Goal: Task Accomplishment & Management: Manage account settings

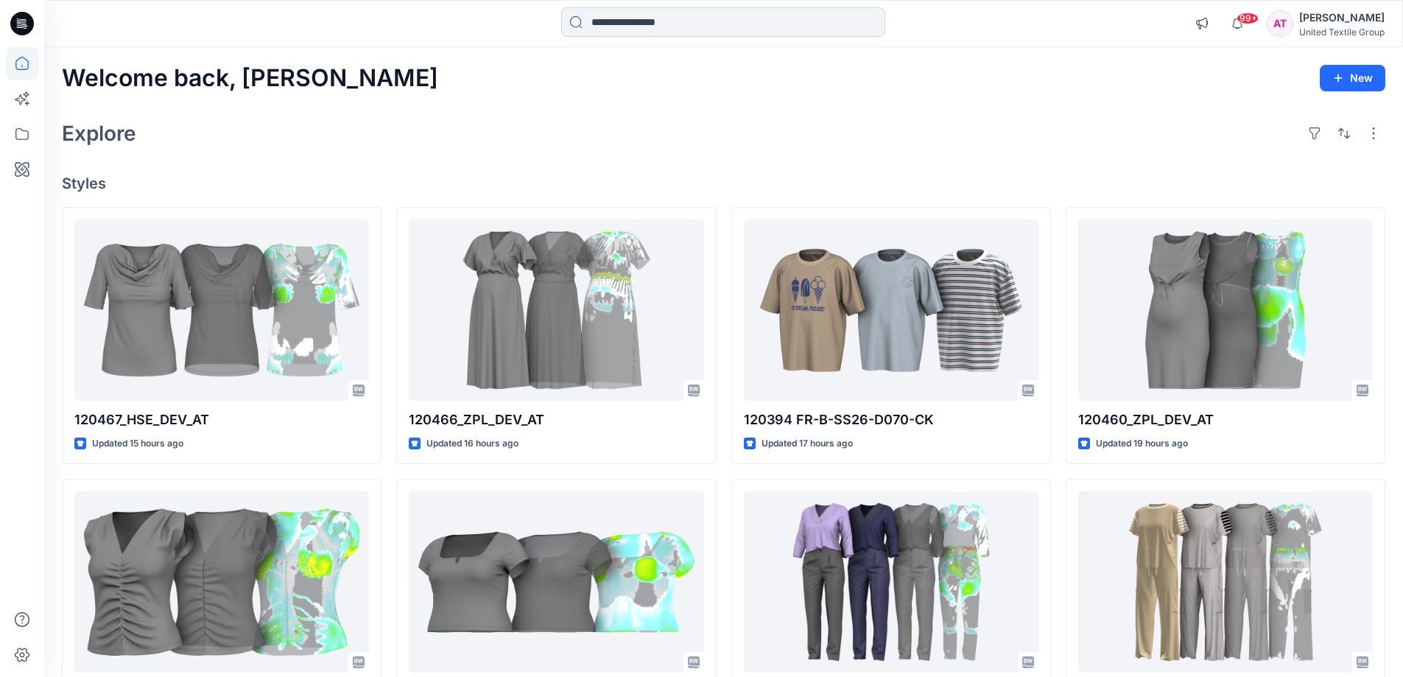
click at [599, 21] on input at bounding box center [723, 21] width 324 height 29
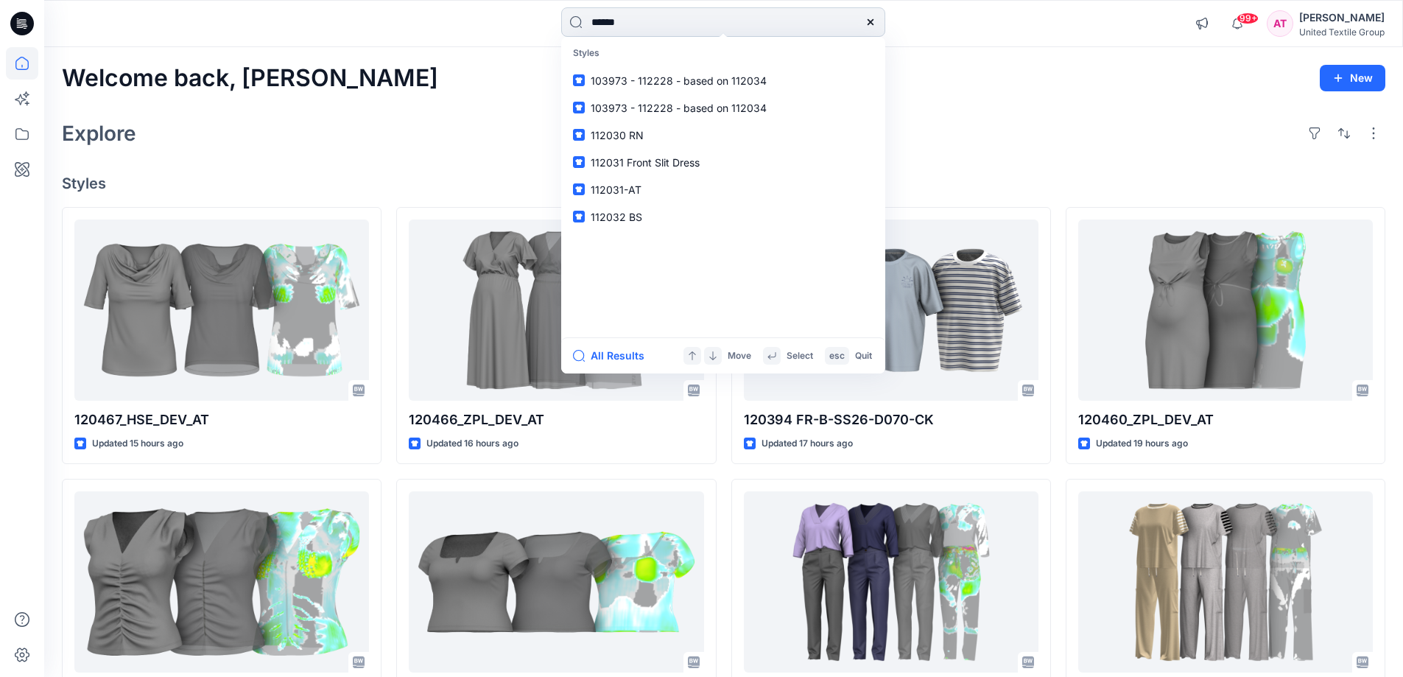
type input "******"
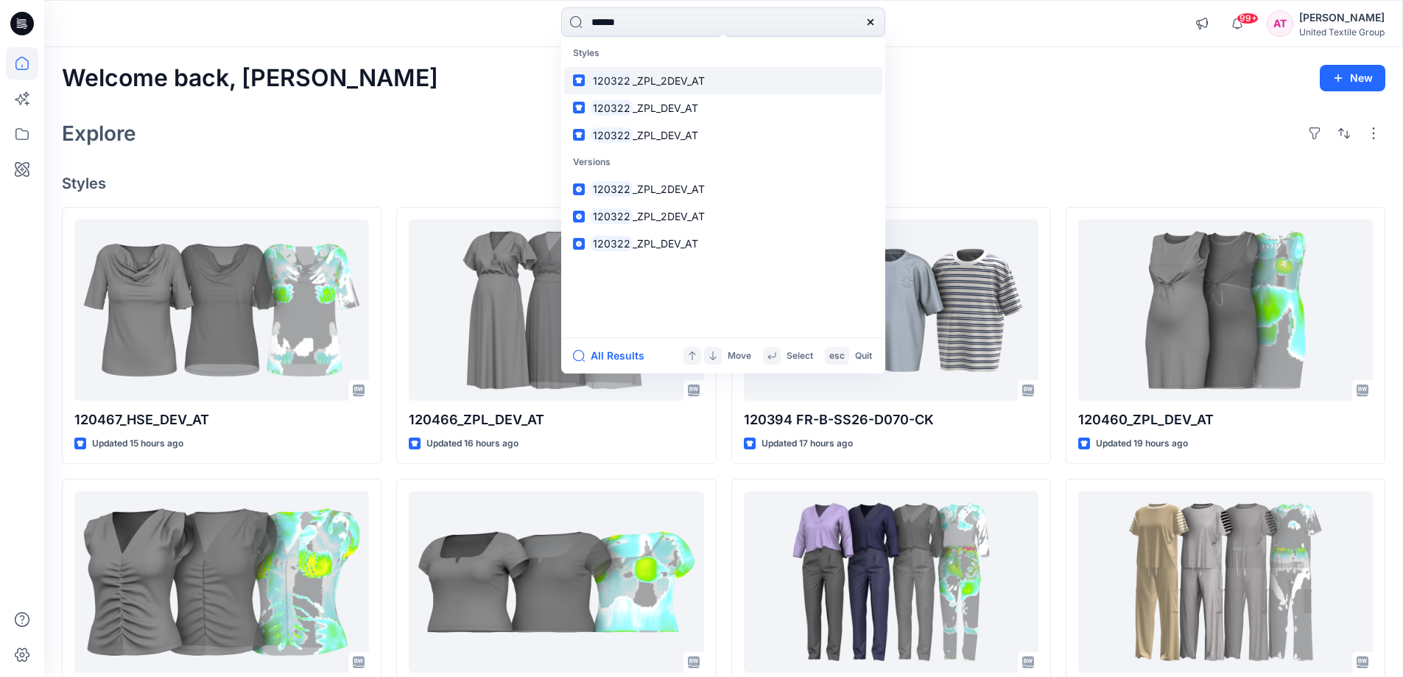
click at [663, 83] on span "_ZPL_2DEV_AT" at bounding box center [669, 80] width 72 height 13
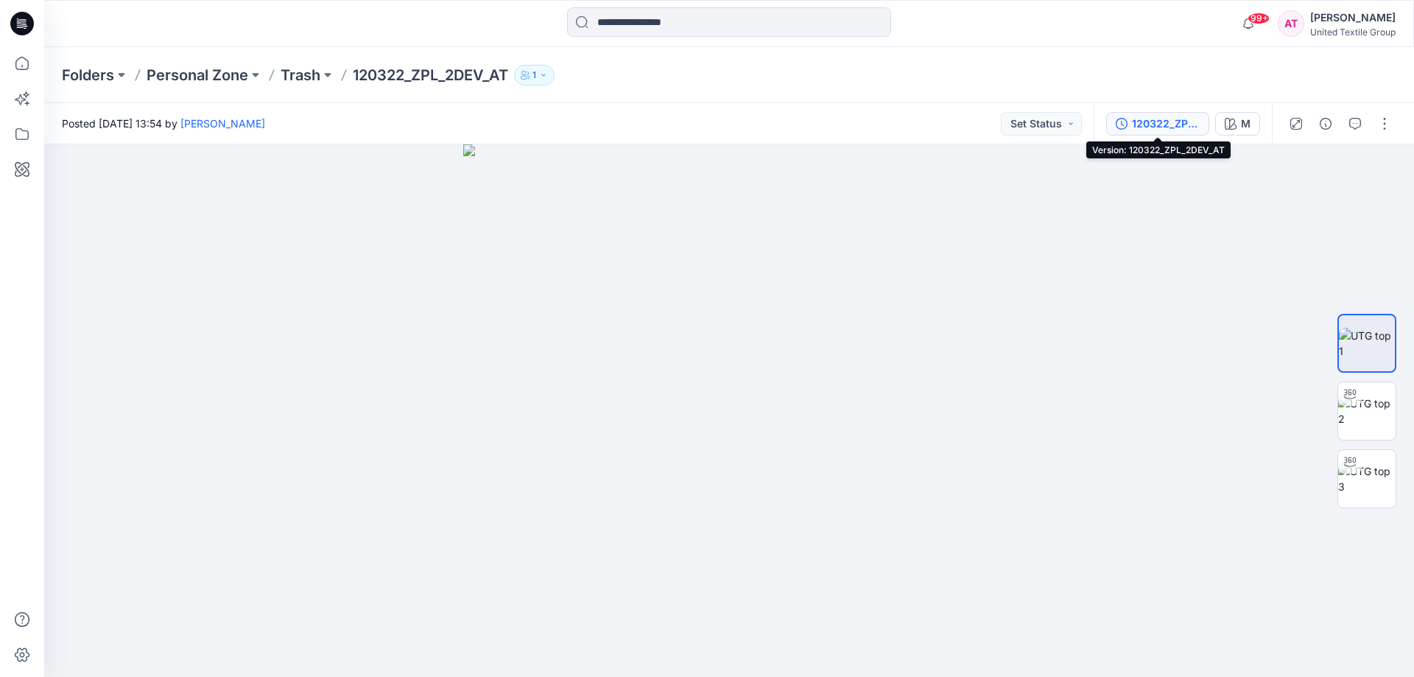
click at [1176, 126] on div "120322_ZPL_2DEV_AT" at bounding box center [1166, 124] width 68 height 16
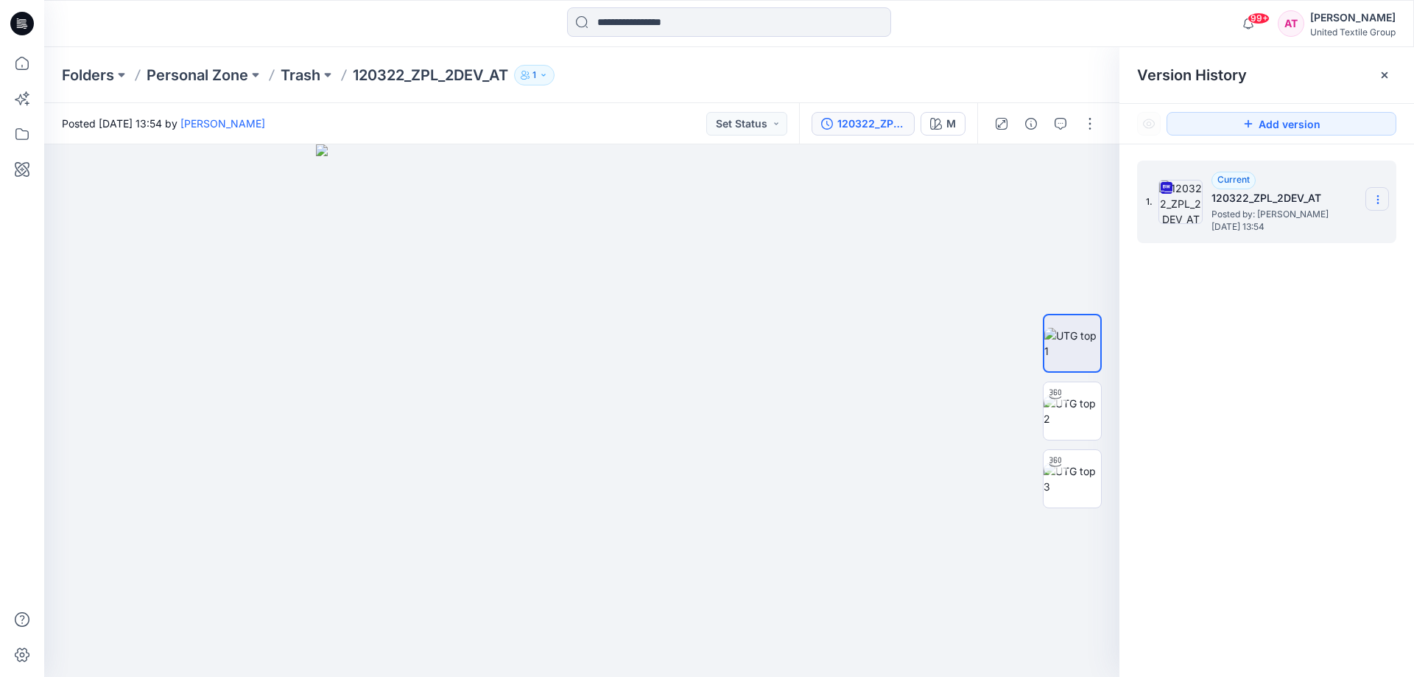
click at [1376, 196] on icon at bounding box center [1378, 200] width 12 height 12
click at [1297, 228] on span "Download Source BW File" at bounding box center [1304, 228] width 124 height 18
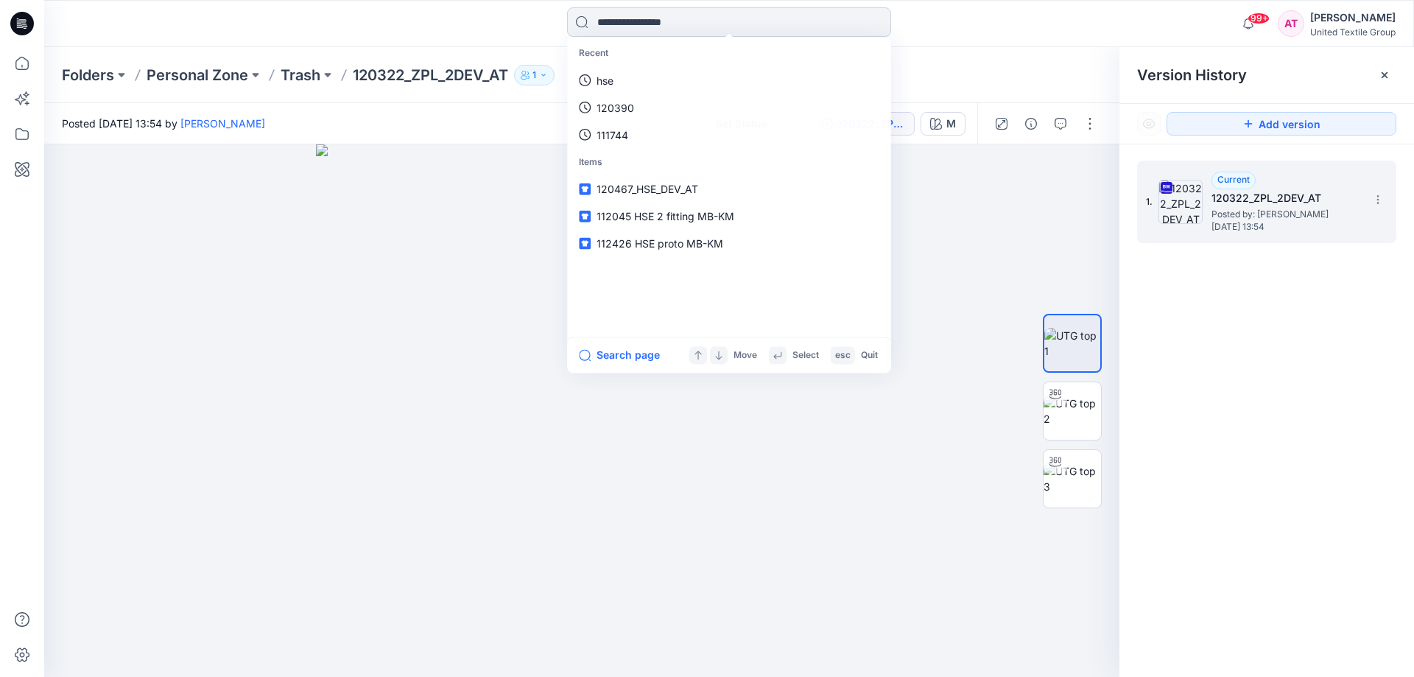
click at [647, 12] on input at bounding box center [729, 21] width 324 height 29
click at [641, 77] on link "120322" at bounding box center [729, 80] width 318 height 27
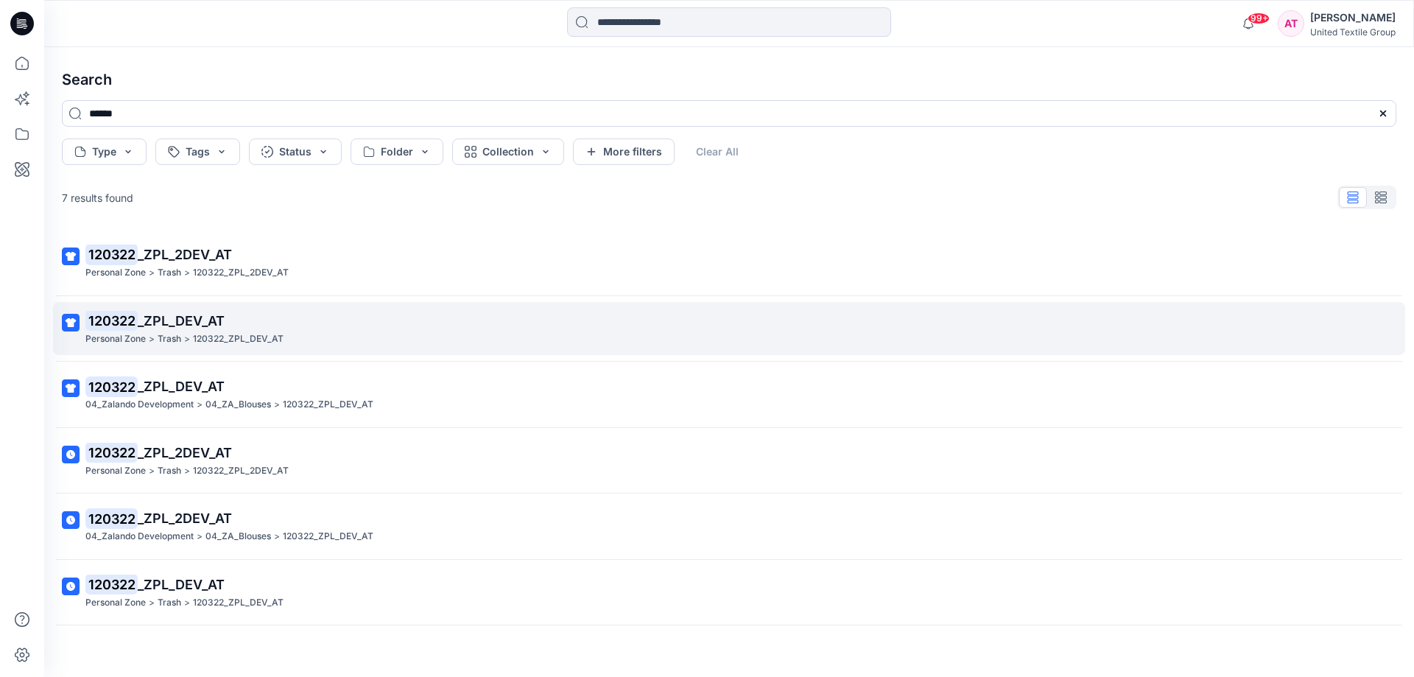
click at [175, 316] on span "_ZPL_DEV_AT" at bounding box center [181, 320] width 87 height 15
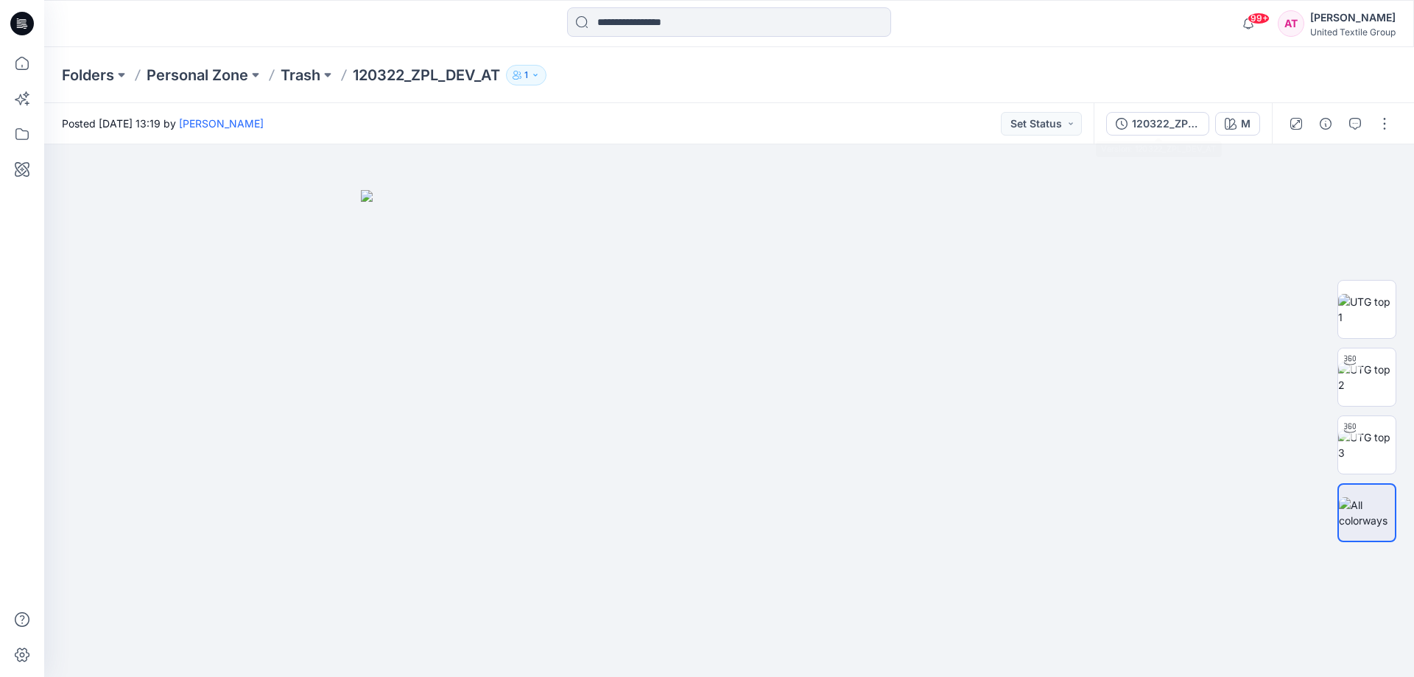
click at [1150, 127] on div "120322_ZPL_DEV_AT" at bounding box center [1166, 124] width 68 height 16
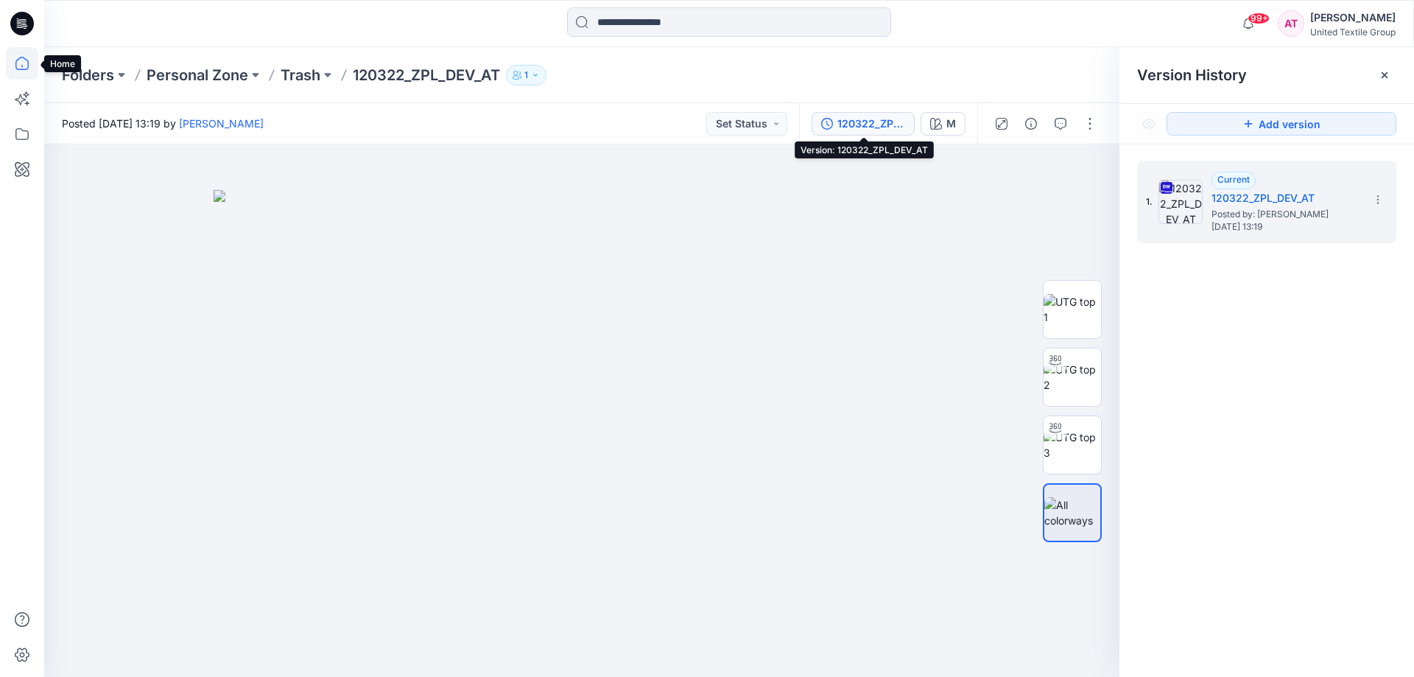
click at [18, 58] on icon at bounding box center [22, 63] width 32 height 32
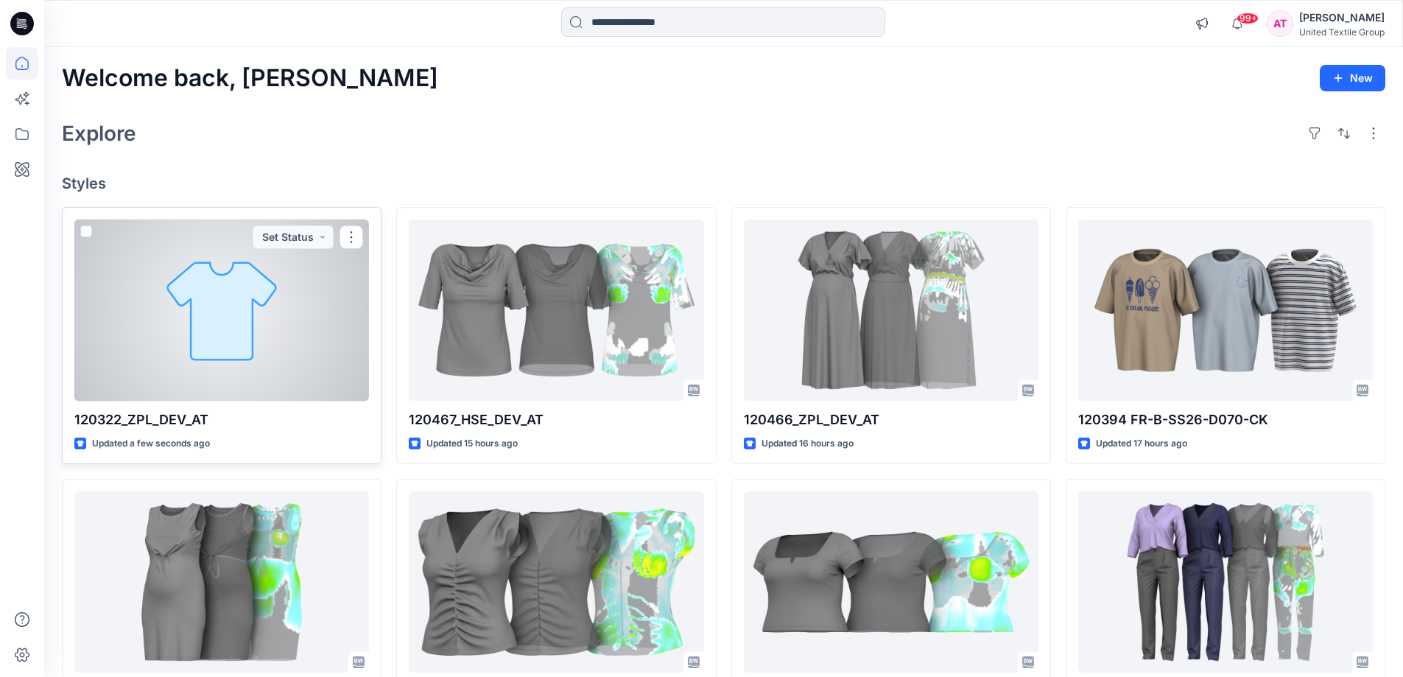
click at [217, 311] on div at bounding box center [221, 310] width 295 height 182
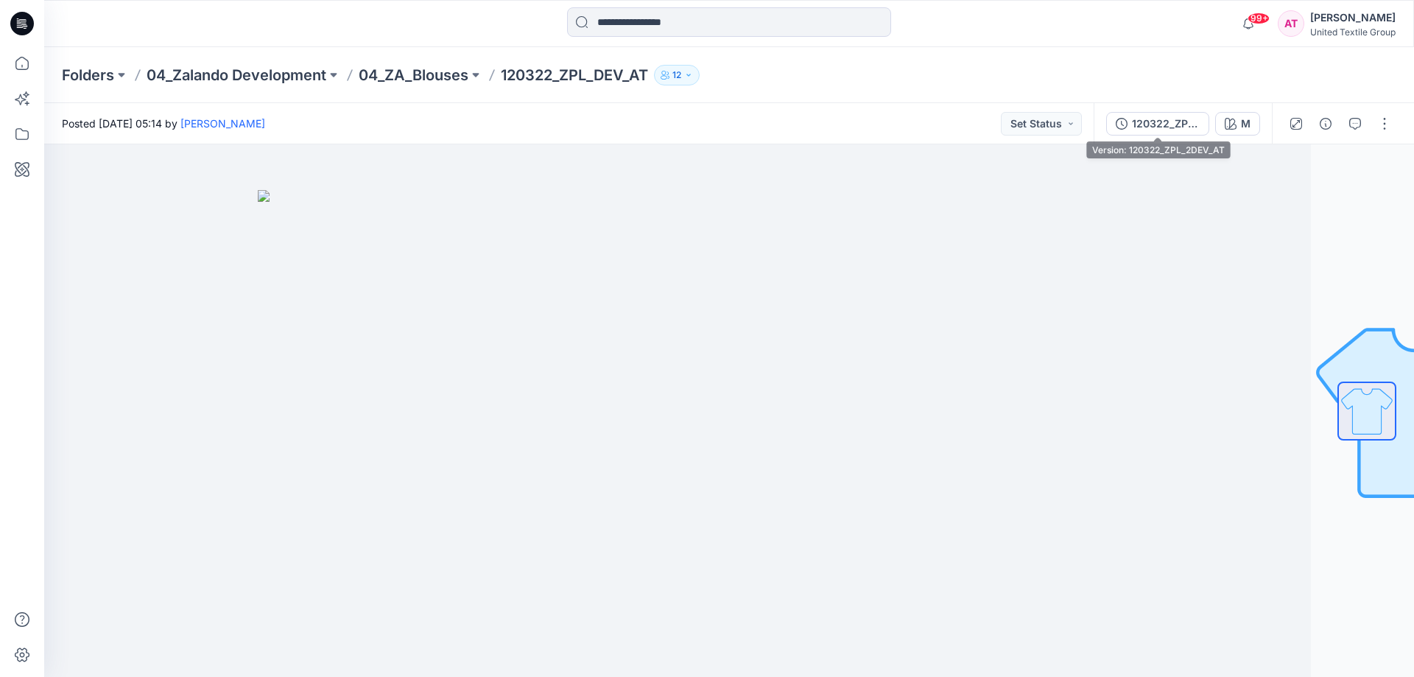
click at [1176, 124] on div "120322_ZPL_2DEV_AT" at bounding box center [1166, 124] width 68 height 16
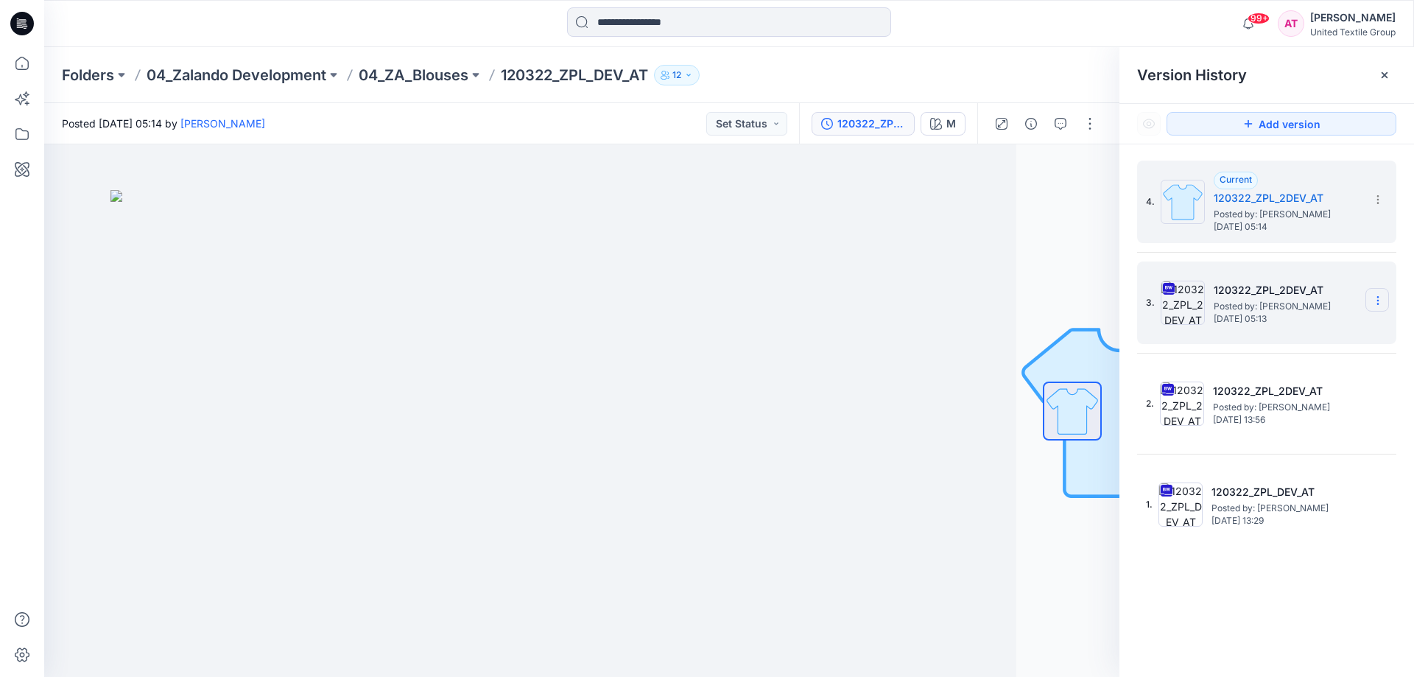
click at [1380, 300] on icon at bounding box center [1378, 301] width 12 height 12
click at [1311, 462] on span "Delete Version" at bounding box center [1276, 454] width 69 height 18
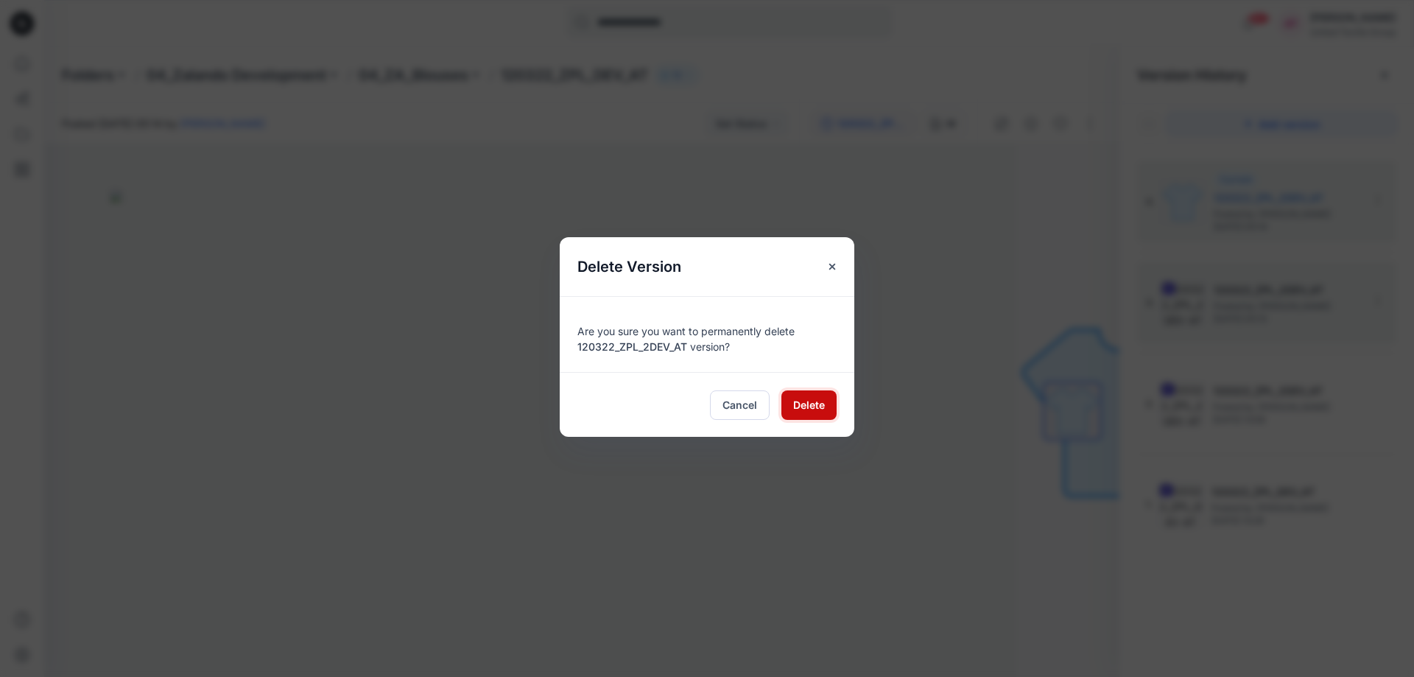
click at [803, 397] on span "Delete" at bounding box center [809, 404] width 32 height 15
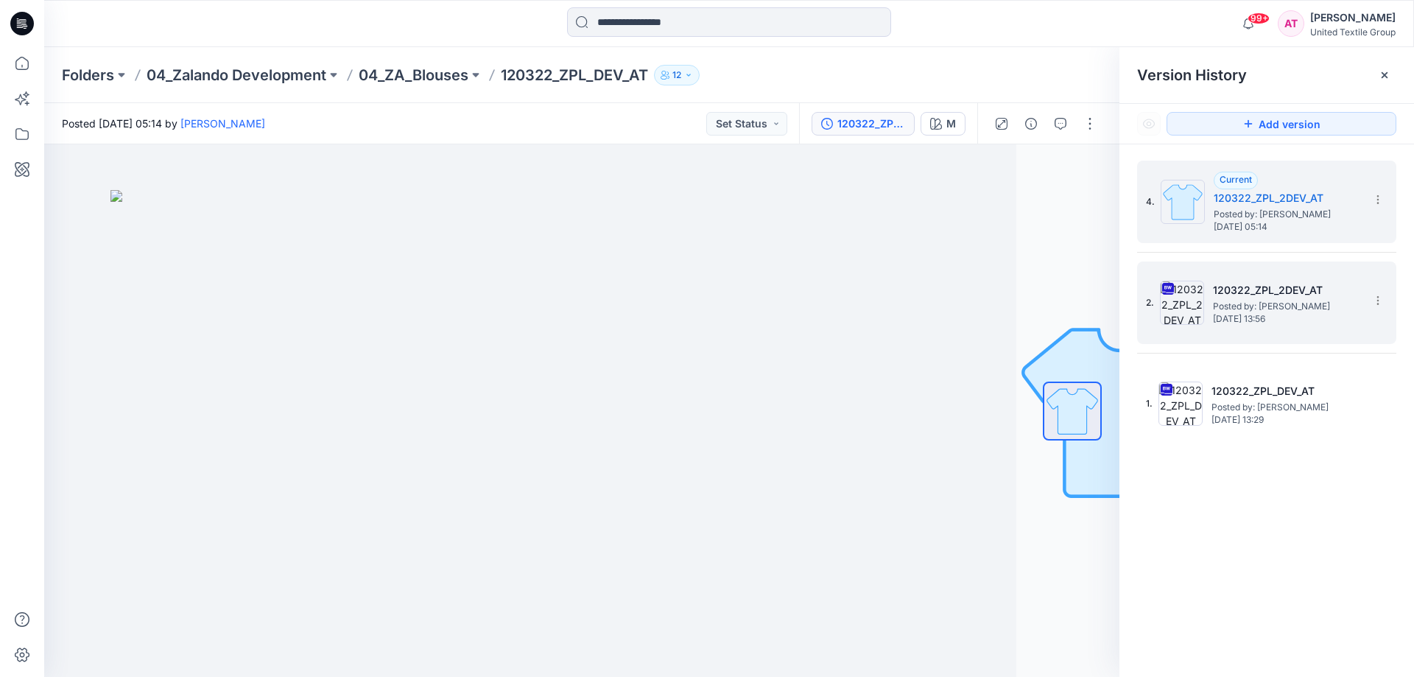
click at [1354, 334] on div "2. 120322_ZPL_2DEV_AT Posted by: [PERSON_NAME] [DATE] 13:56" at bounding box center [1256, 302] width 221 height 71
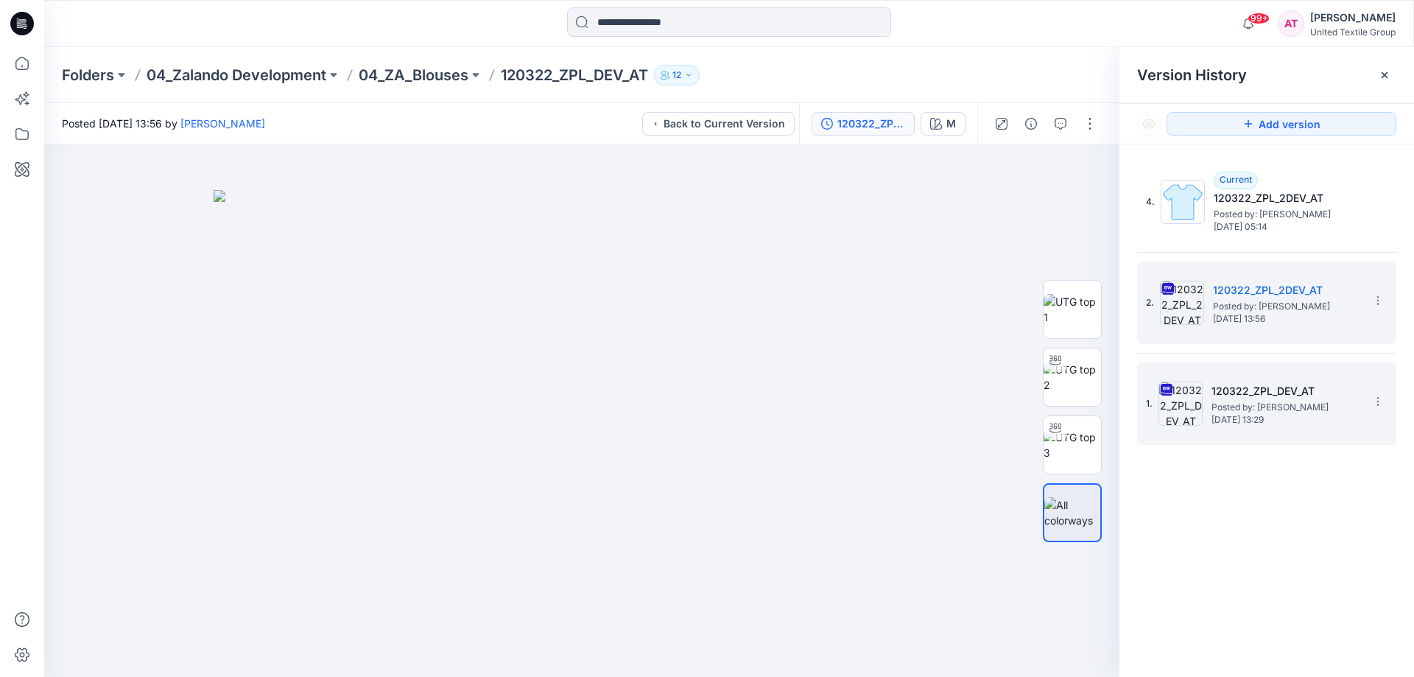
click at [1355, 385] on h5 "120322_ZPL_DEV_AT" at bounding box center [1284, 391] width 147 height 18
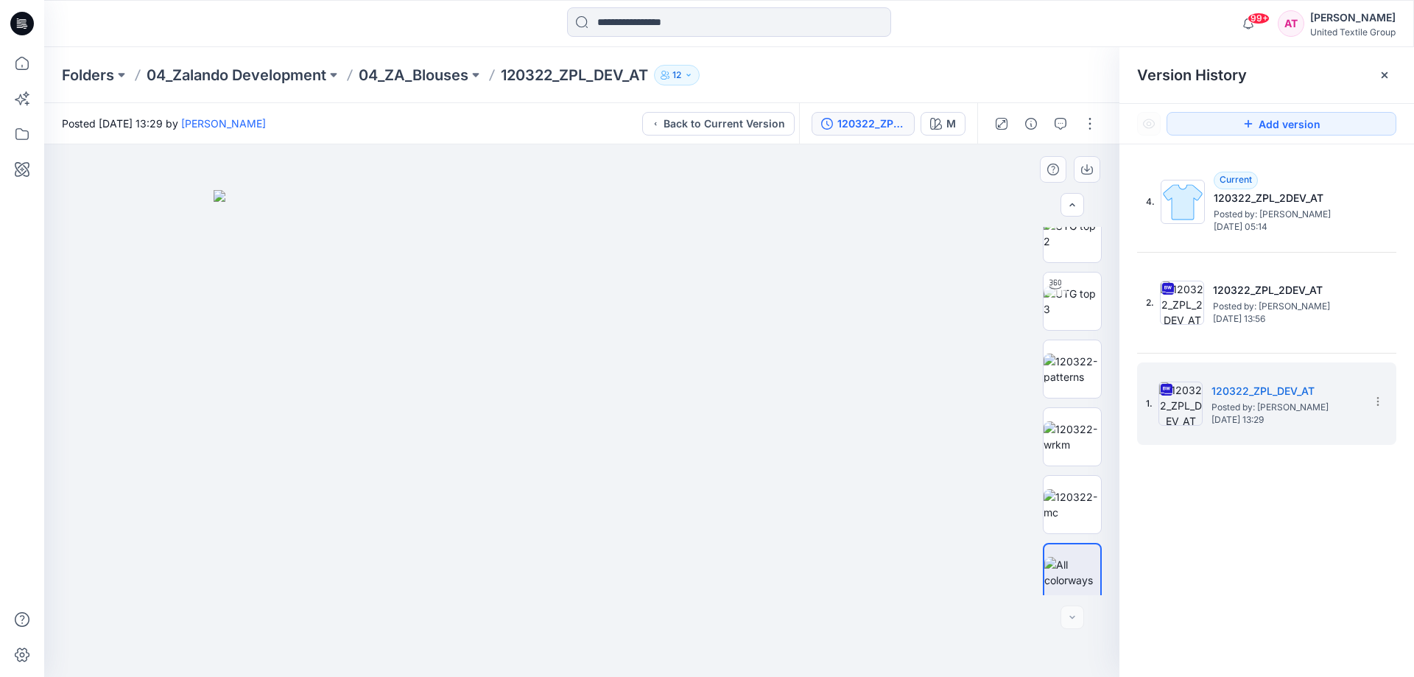
scroll to position [97, 0]
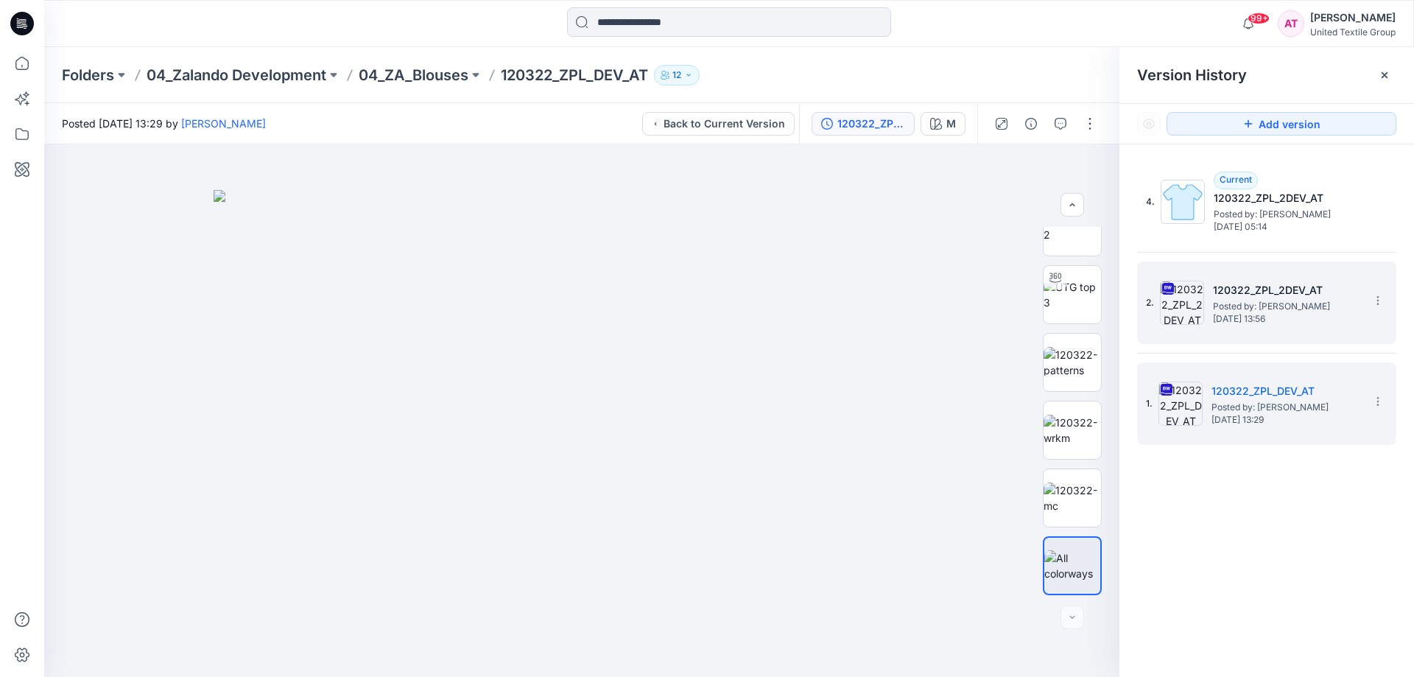
click at [1309, 311] on span "Posted by: [PERSON_NAME]" at bounding box center [1286, 306] width 147 height 15
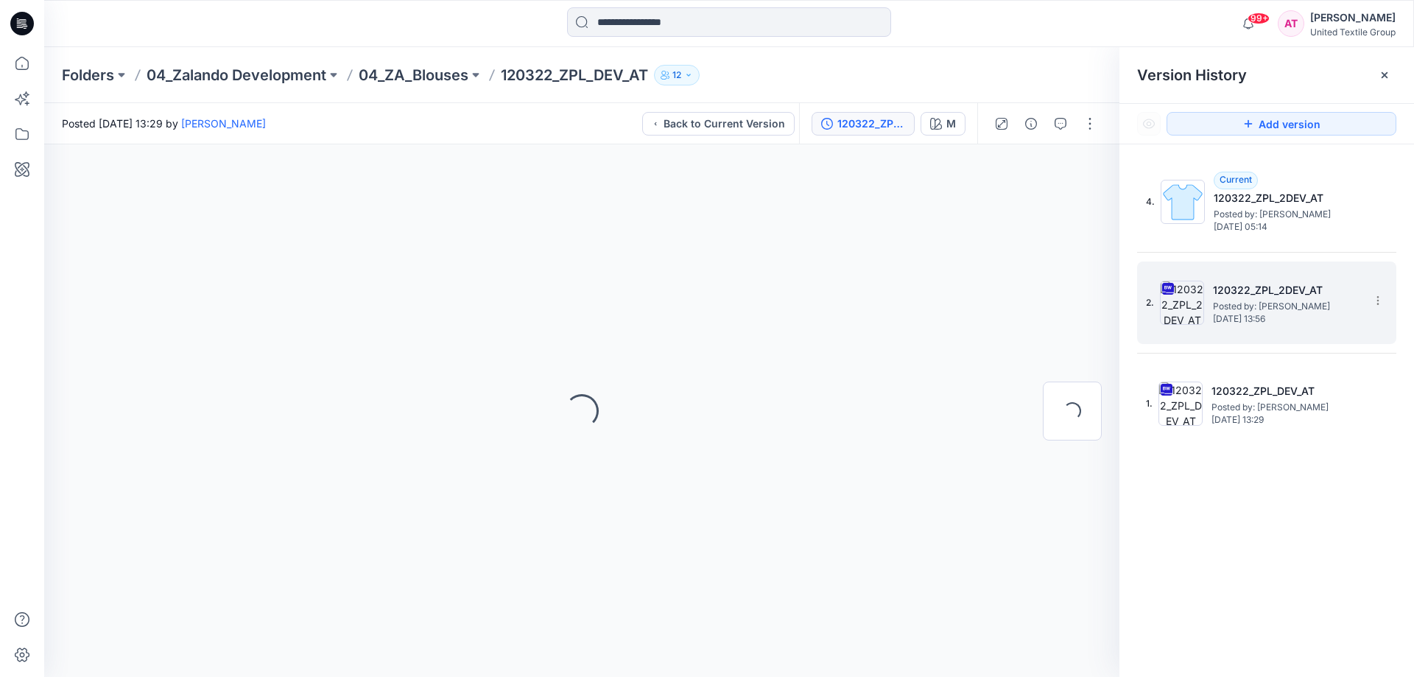
scroll to position [0, 0]
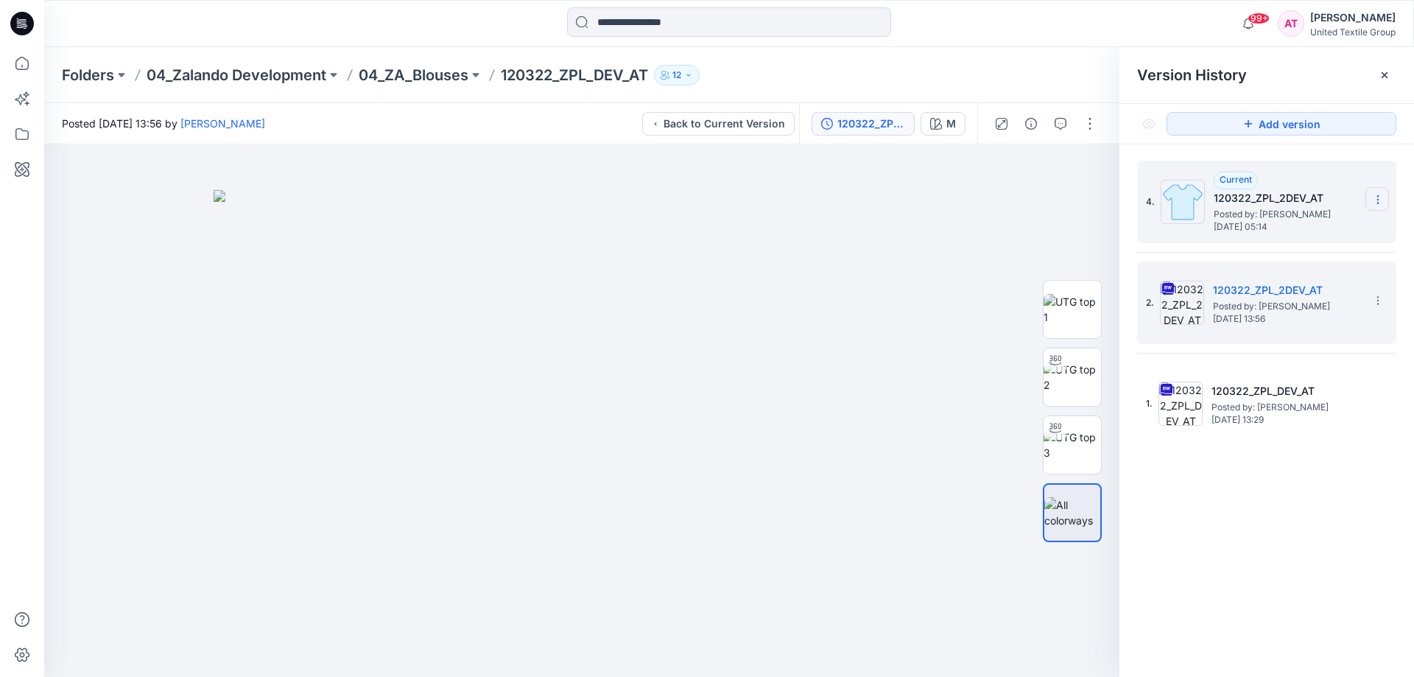
click at [1376, 194] on icon at bounding box center [1378, 200] width 12 height 12
click at [1280, 290] on span "Delete Version" at bounding box center [1276, 294] width 69 height 18
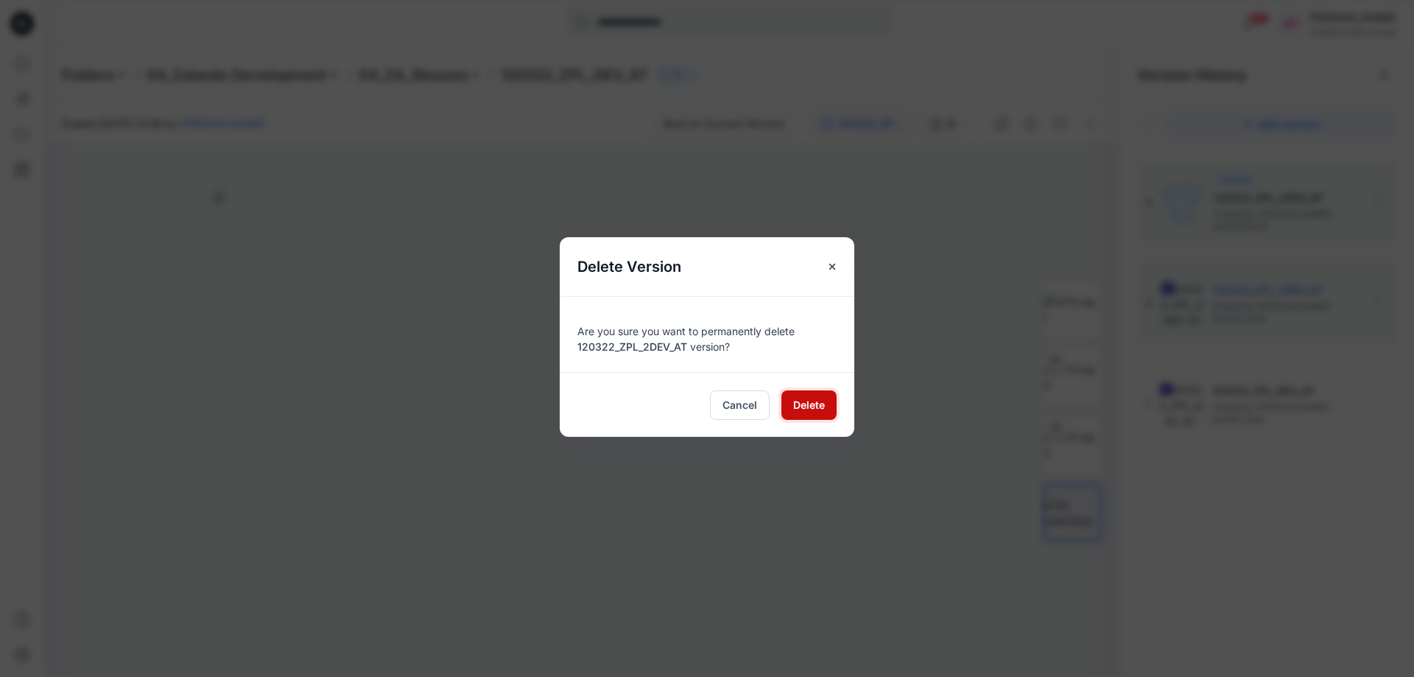
click at [806, 405] on span "Delete" at bounding box center [809, 404] width 32 height 15
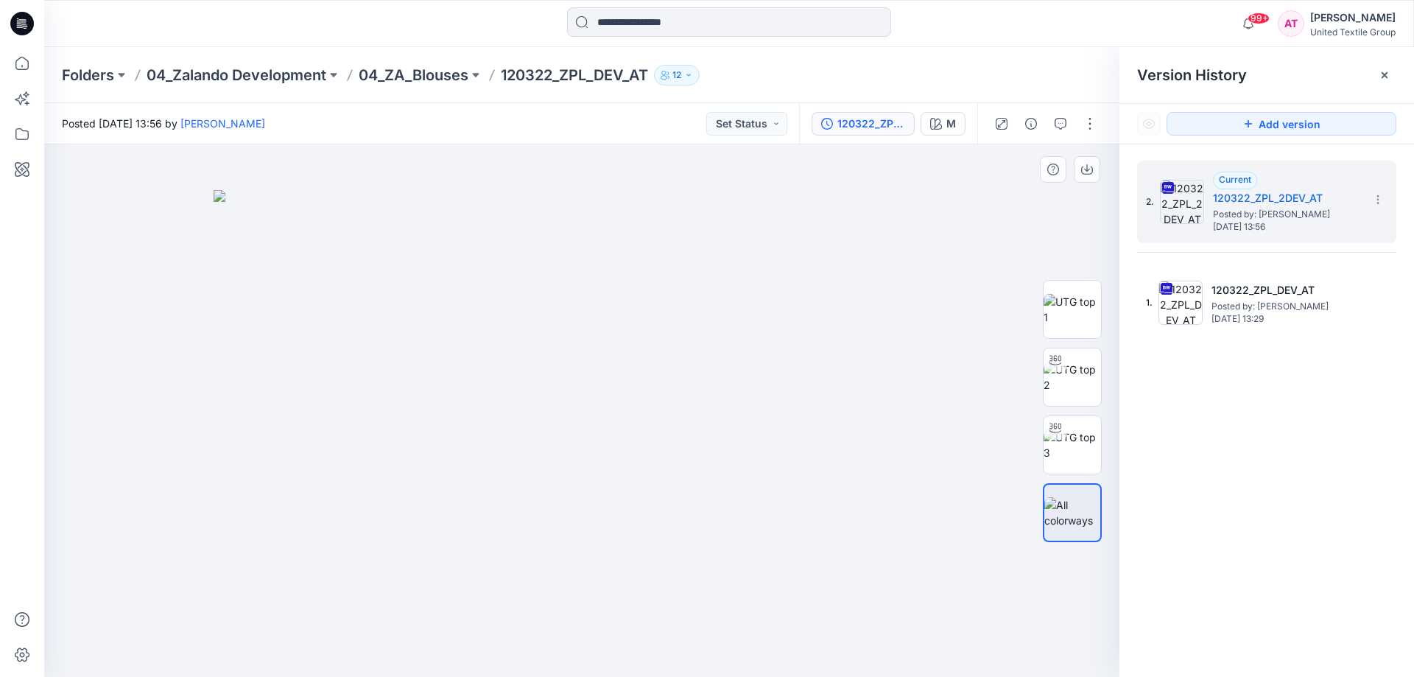
click at [997, 239] on div at bounding box center [581, 410] width 1075 height 532
click at [663, 19] on input at bounding box center [729, 21] width 324 height 29
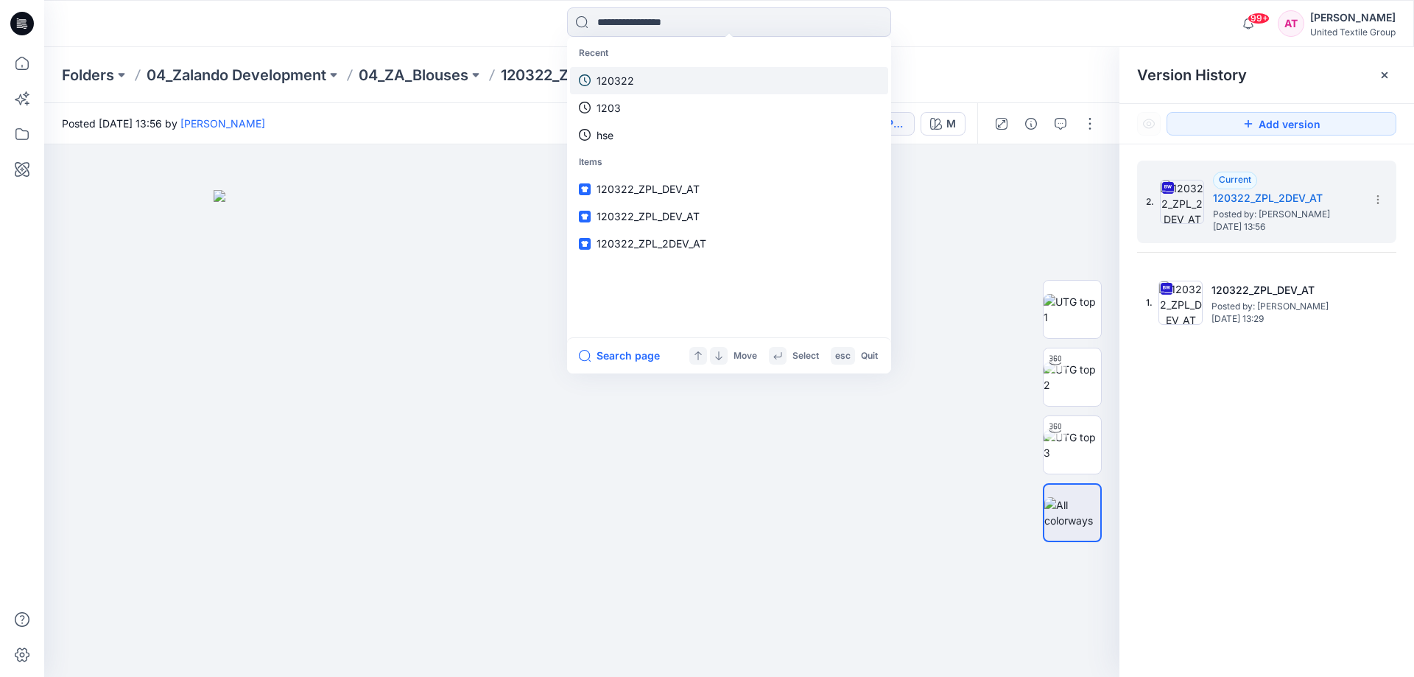
click at [634, 78] on link "120322" at bounding box center [729, 80] width 318 height 27
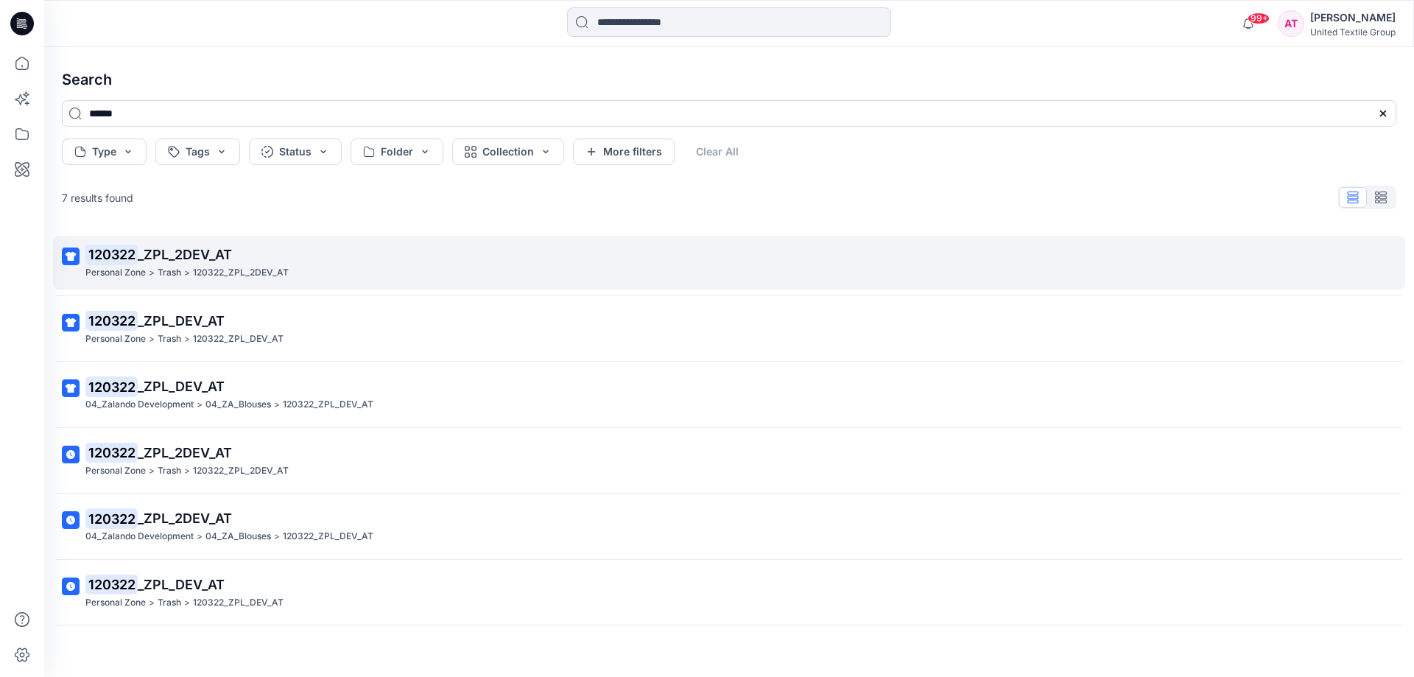
click at [263, 255] on p "120322 _ZPL_2DEV_AT" at bounding box center [727, 254] width 1284 height 21
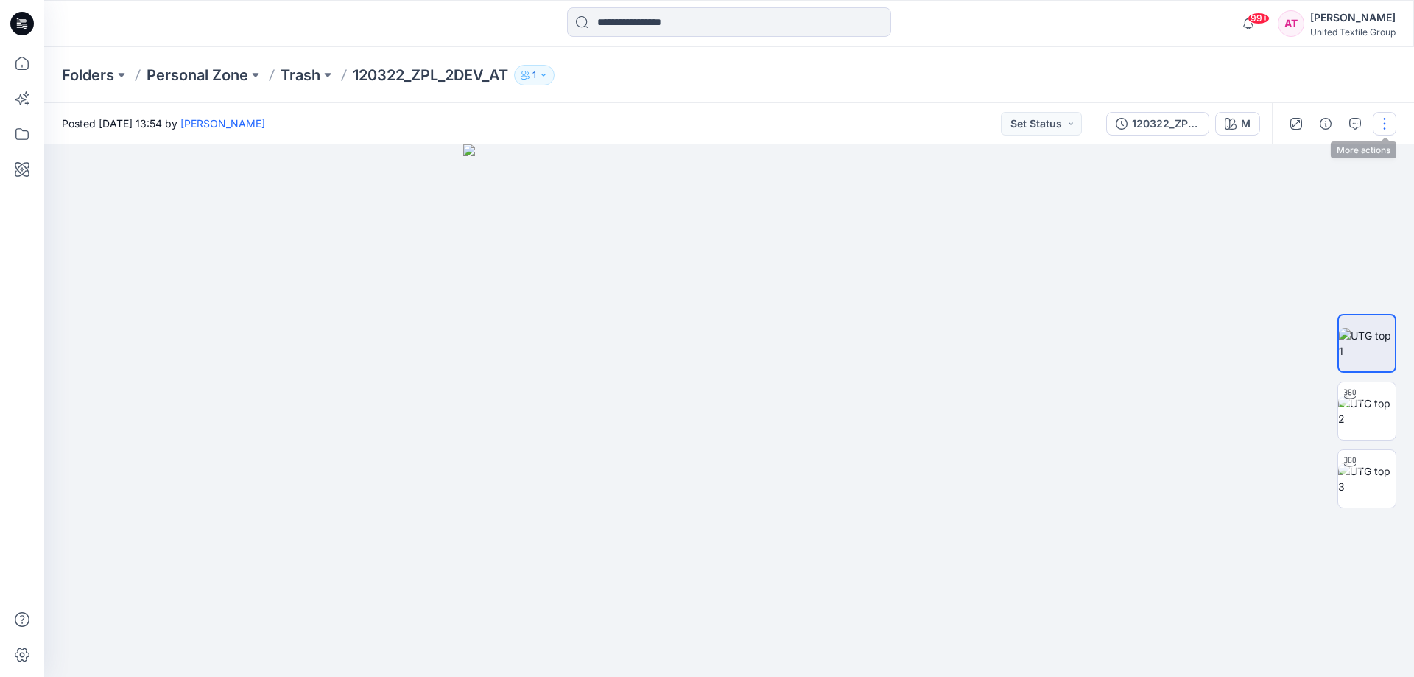
click at [1381, 125] on button "button" at bounding box center [1385, 124] width 24 height 24
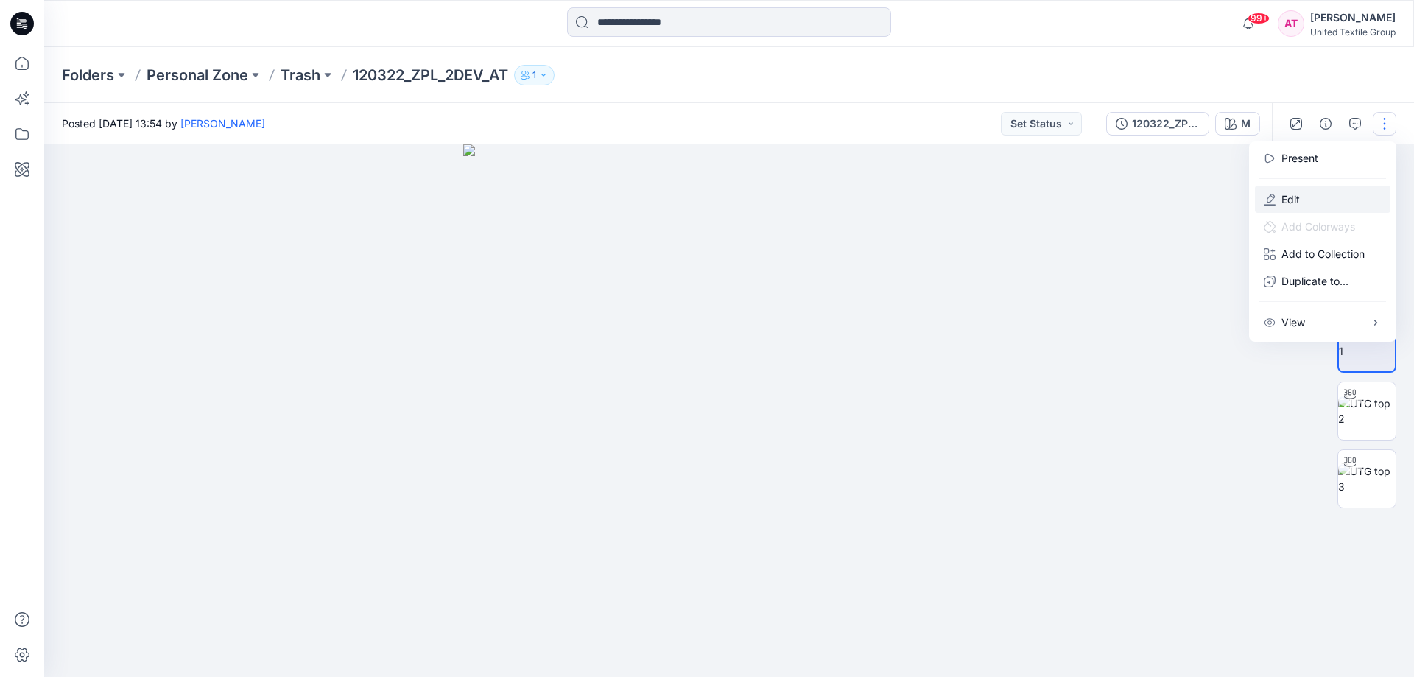
click at [1290, 200] on p "Edit" at bounding box center [1290, 198] width 18 height 15
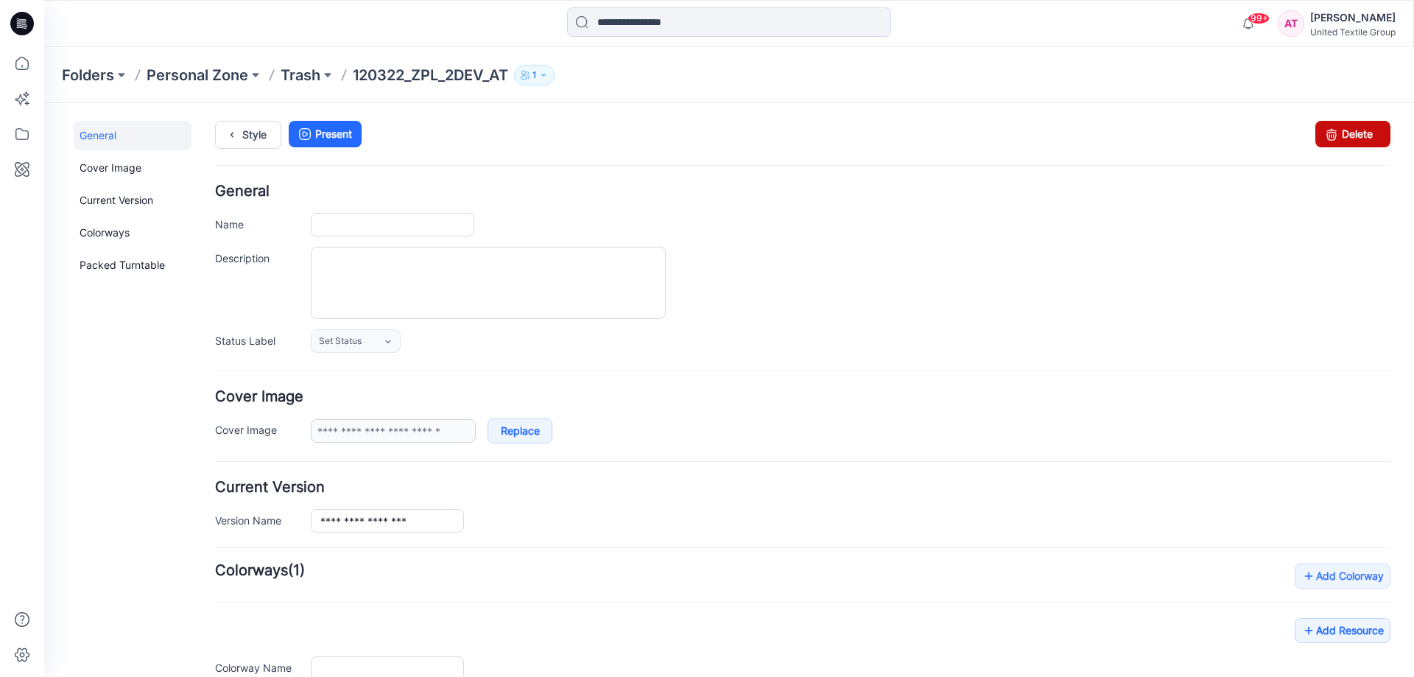
type input "**********"
type input "*"
type input "**********"
drag, startPoint x: 1345, startPoint y: 124, endPoint x: 815, endPoint y: 149, distance: 530.8
click at [1345, 124] on link "Delete" at bounding box center [1352, 134] width 75 height 27
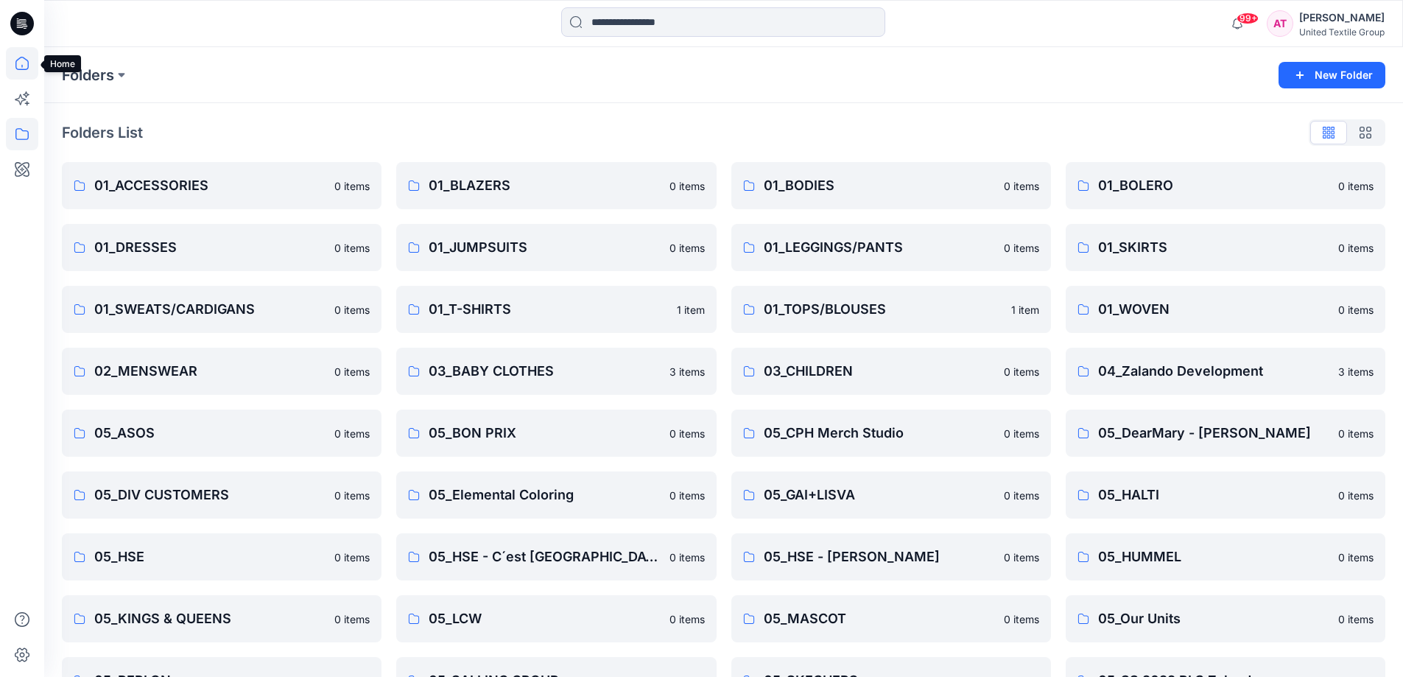
click at [22, 62] on icon at bounding box center [22, 63] width 32 height 32
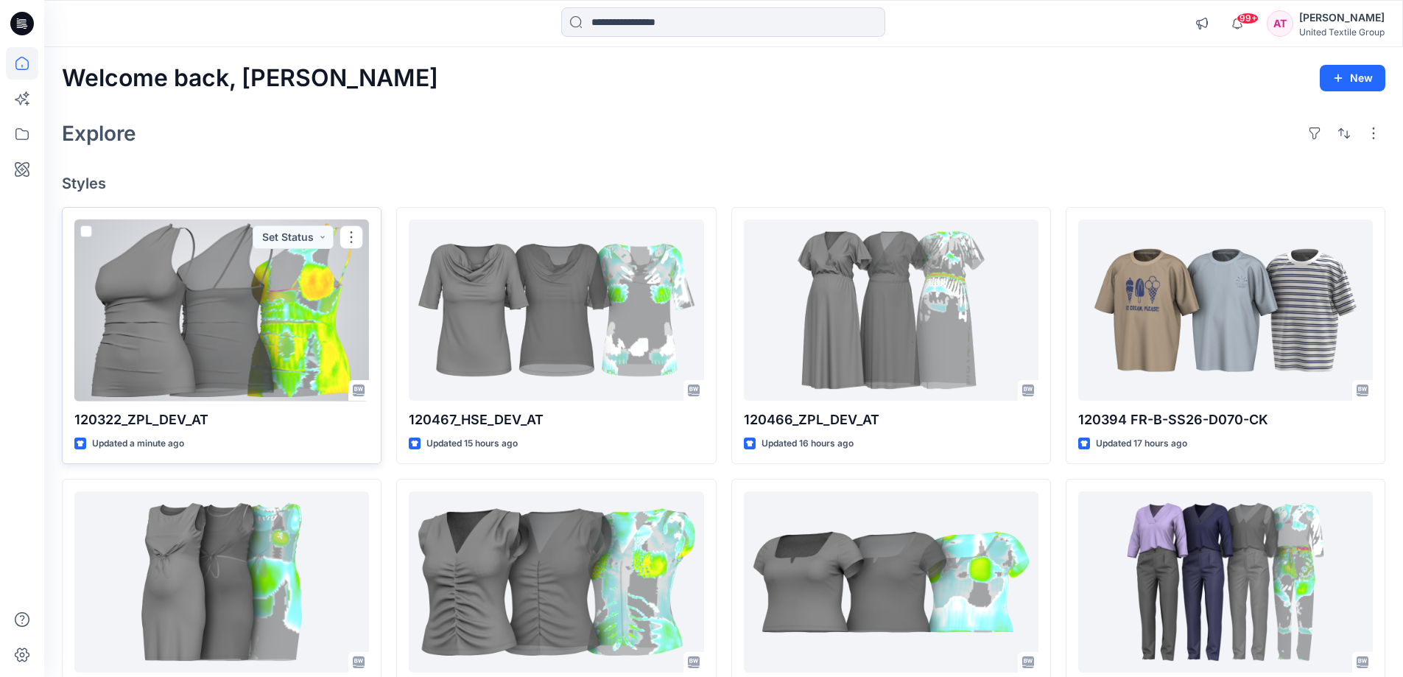
click at [251, 356] on div at bounding box center [221, 310] width 295 height 182
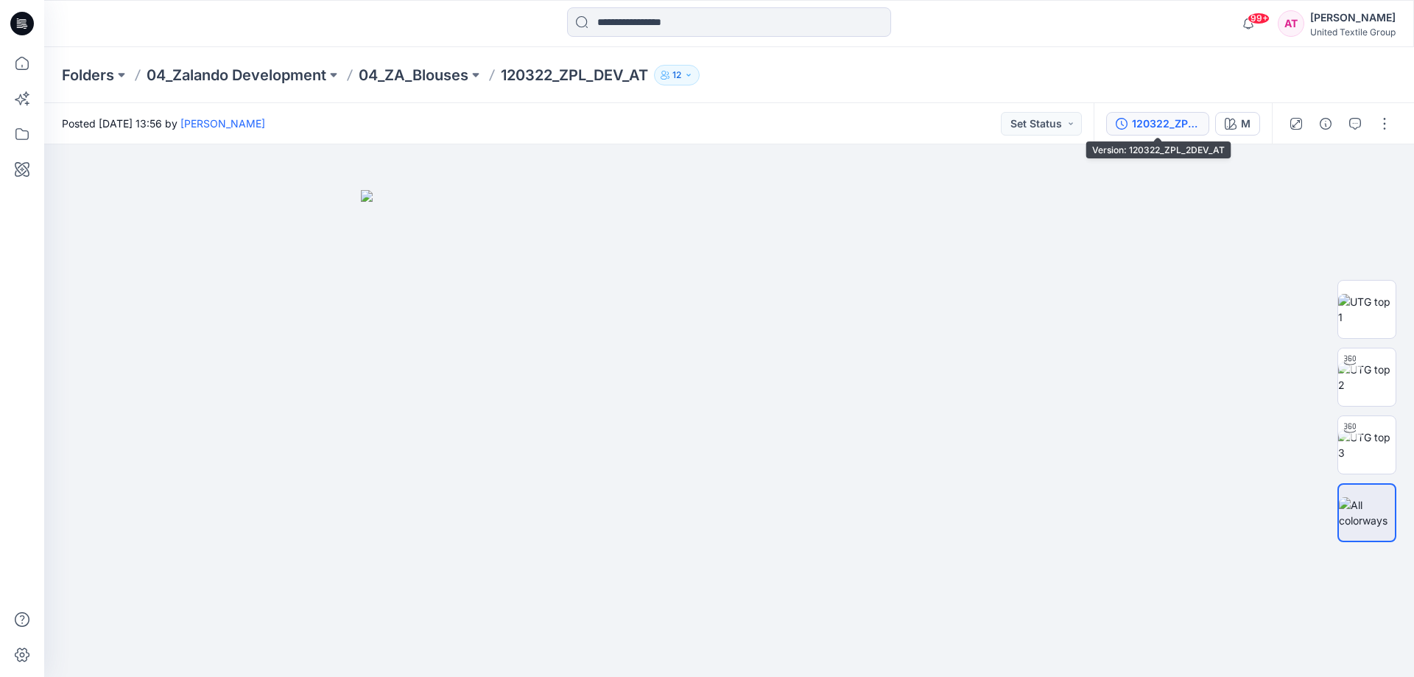
click at [1158, 122] on div "120322_ZPL_2DEV_AT" at bounding box center [1166, 124] width 68 height 16
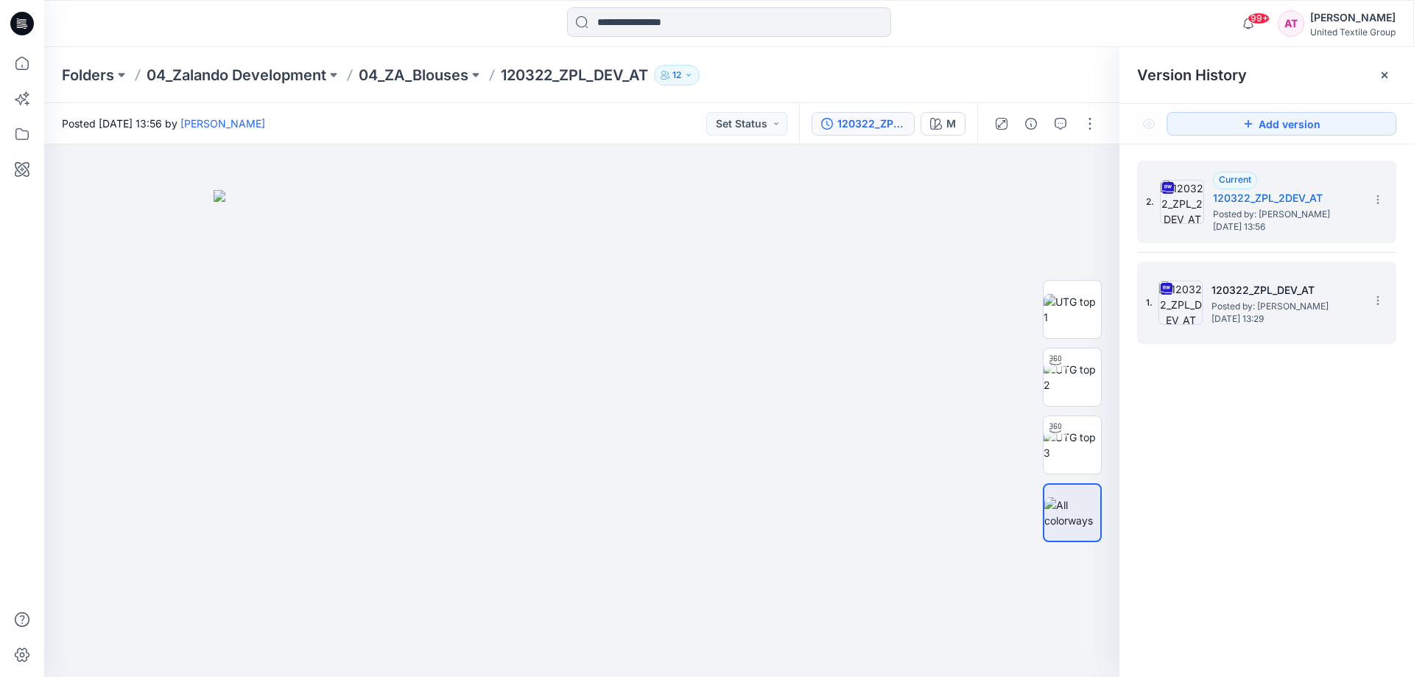
click at [1250, 298] on h5 "120322_ZPL_DEV_AT" at bounding box center [1284, 290] width 147 height 18
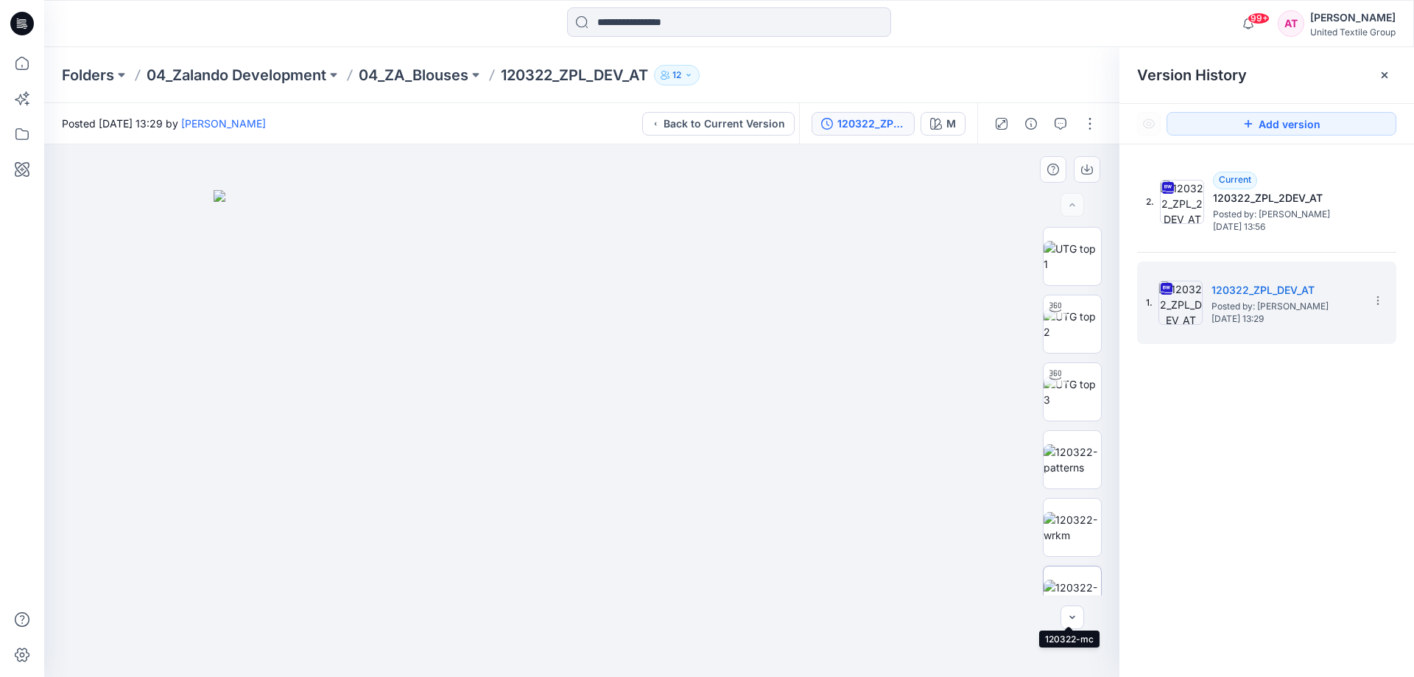
click at [1081, 583] on img at bounding box center [1071, 595] width 57 height 31
click at [17, 62] on icon at bounding box center [22, 63] width 32 height 32
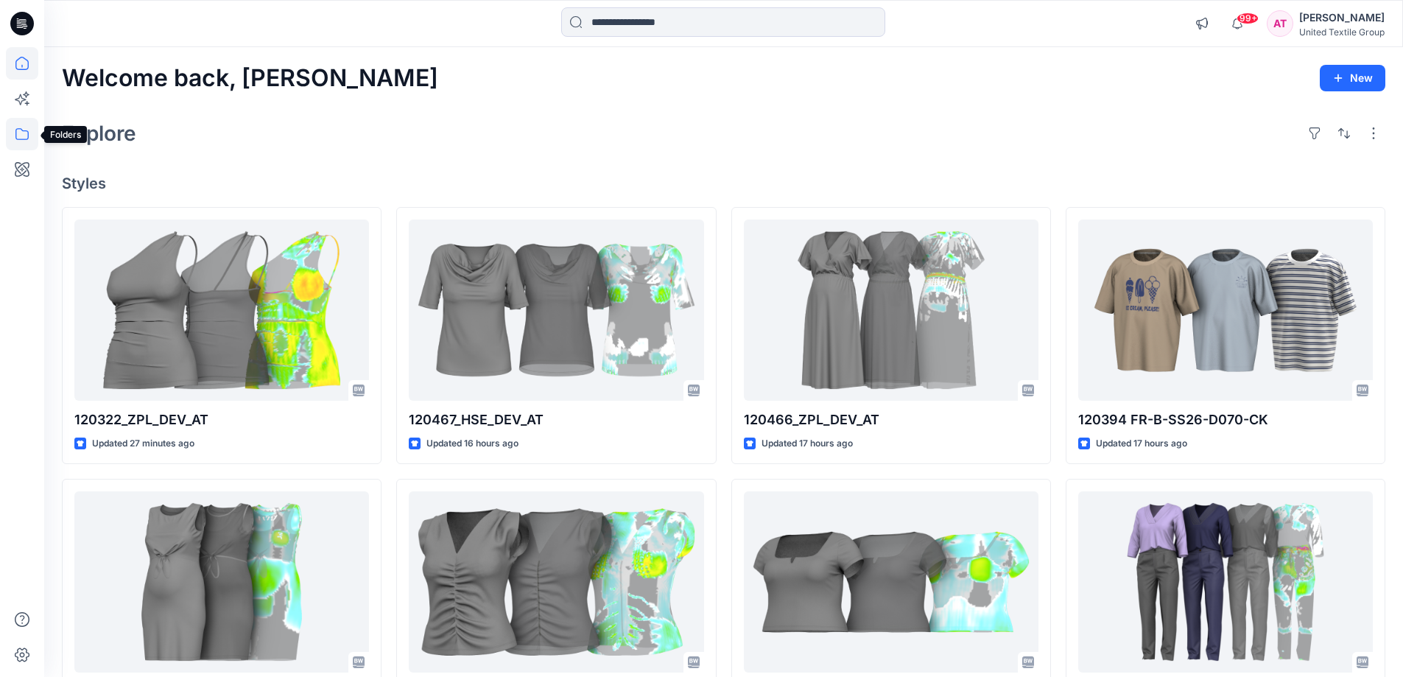
click at [17, 133] on icon at bounding box center [22, 134] width 32 height 32
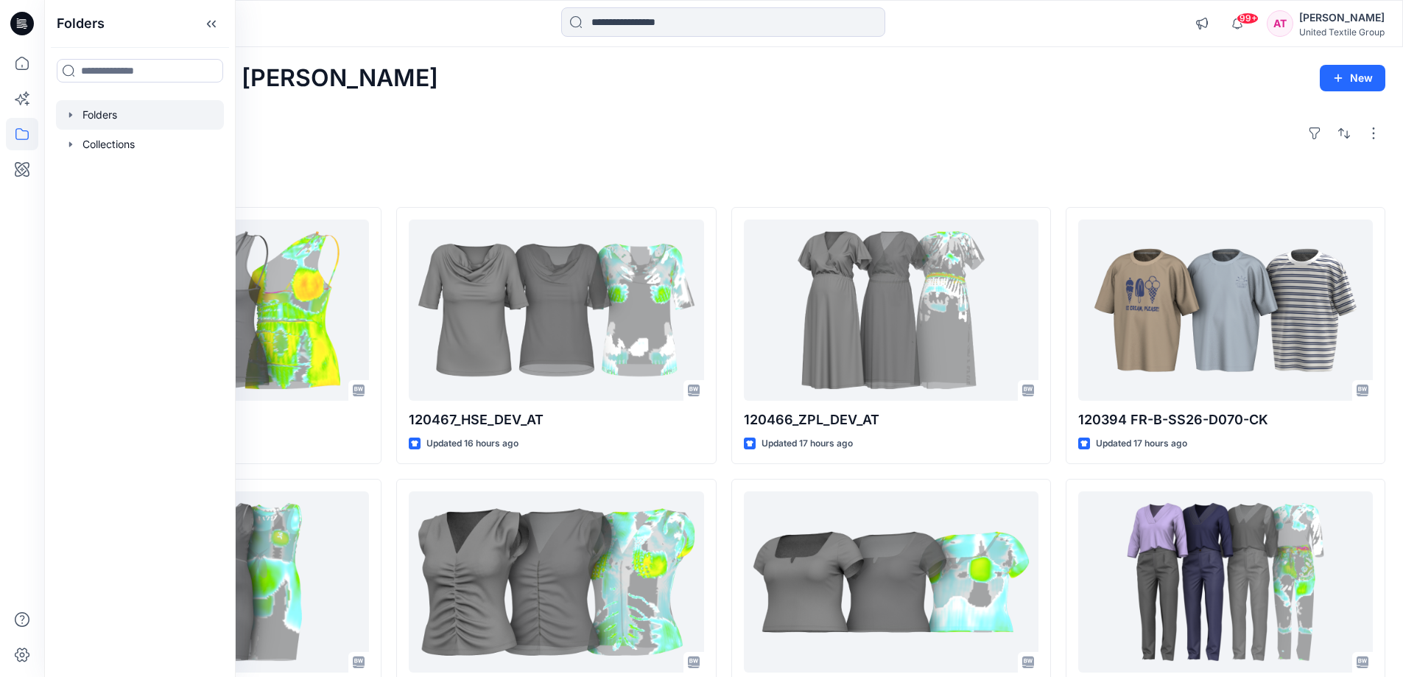
click at [88, 116] on div at bounding box center [140, 114] width 168 height 29
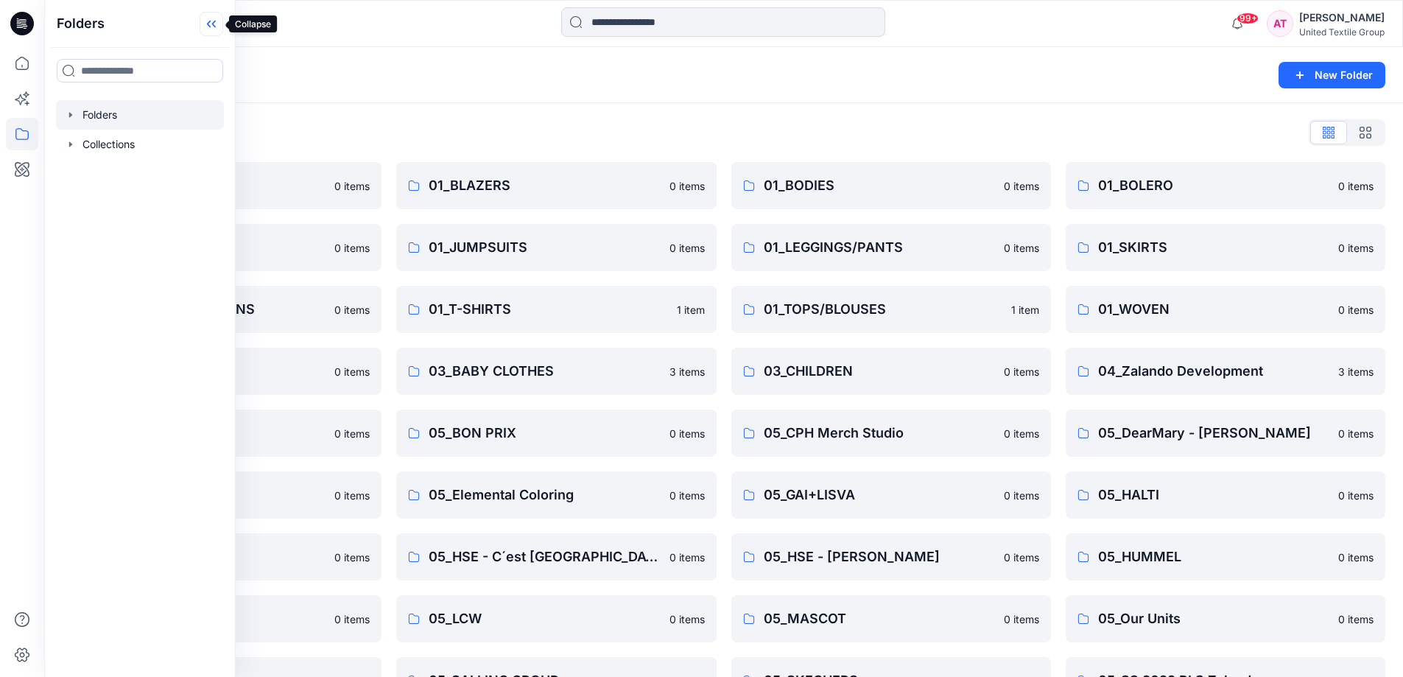
click at [210, 29] on icon at bounding box center [212, 24] width 24 height 24
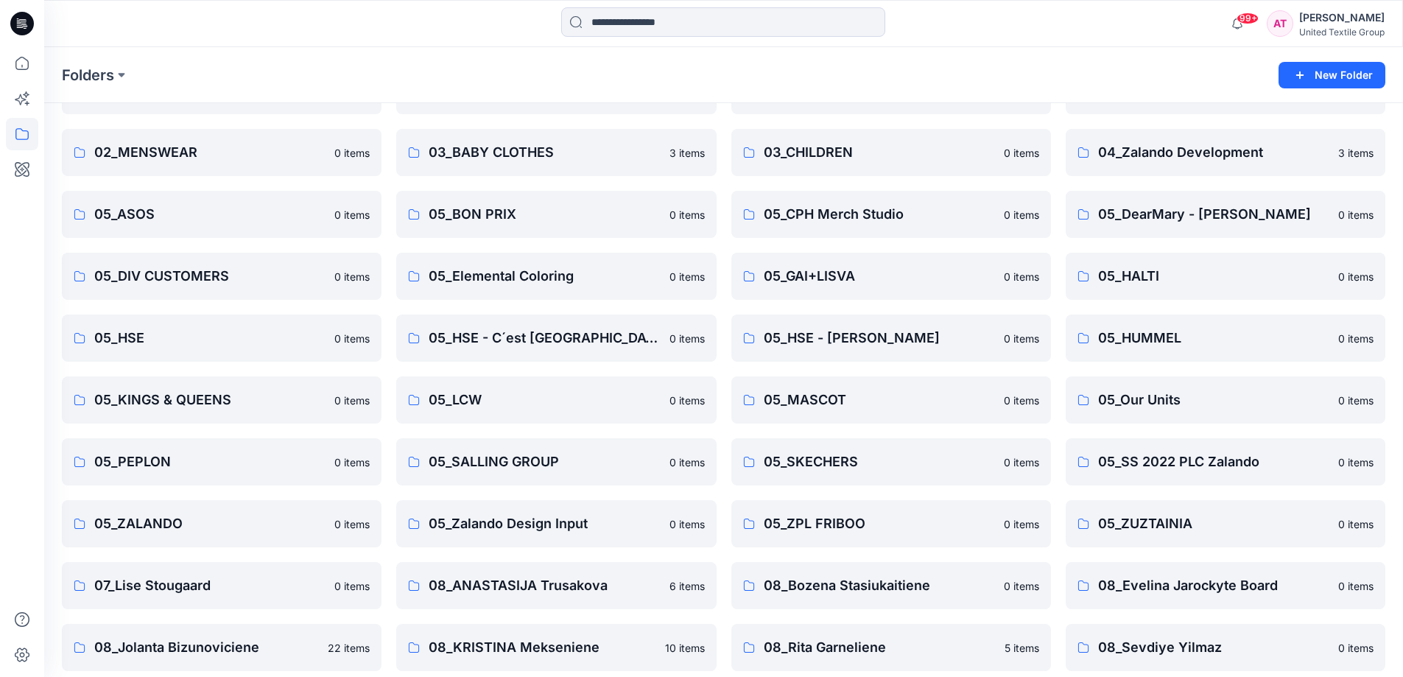
scroll to position [133, 0]
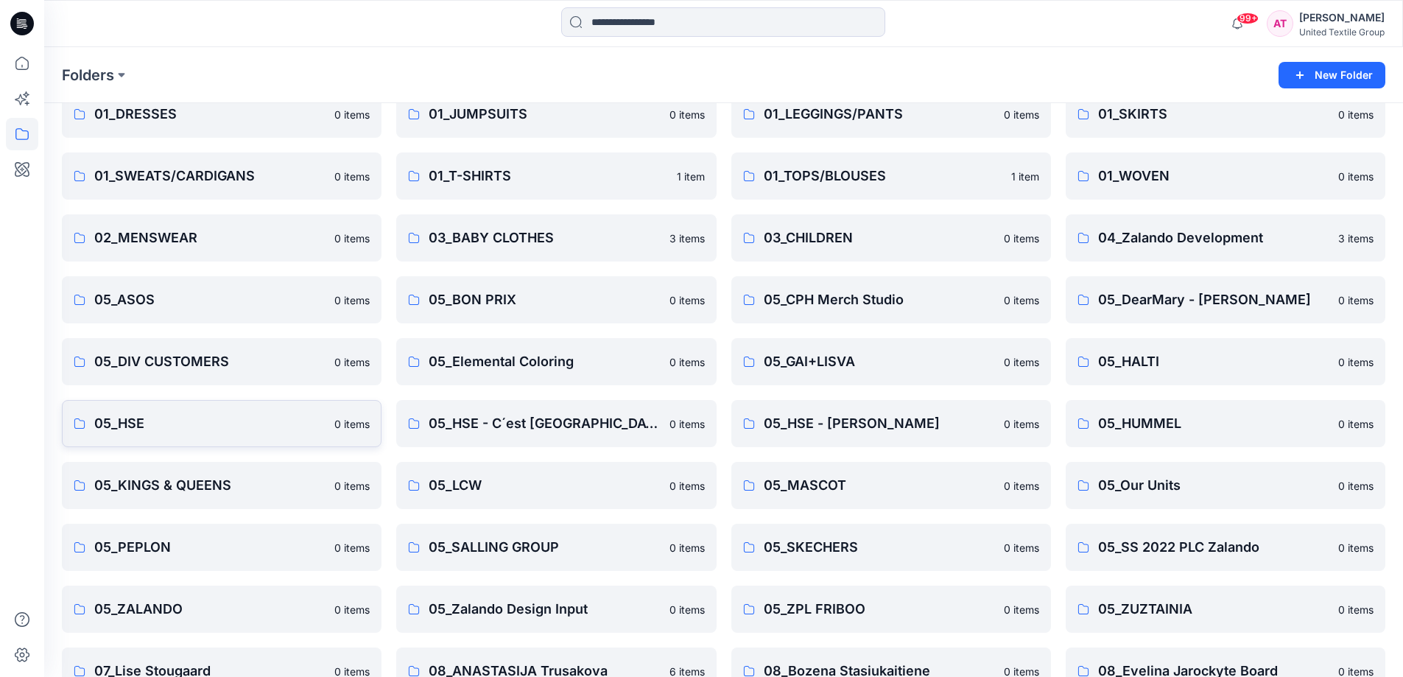
click at [264, 434] on link "05_HSE 0 items" at bounding box center [222, 423] width 320 height 47
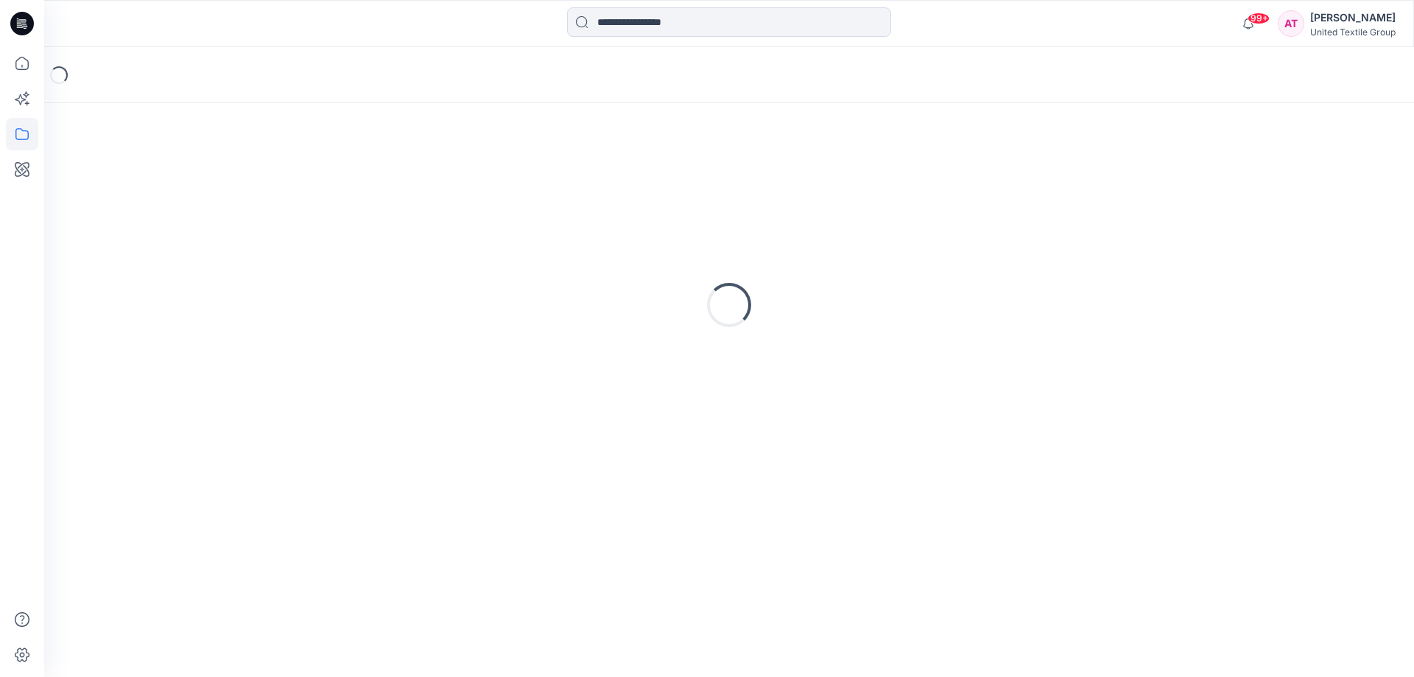
click at [264, 434] on div "Loading..." at bounding box center [729, 305] width 1334 height 368
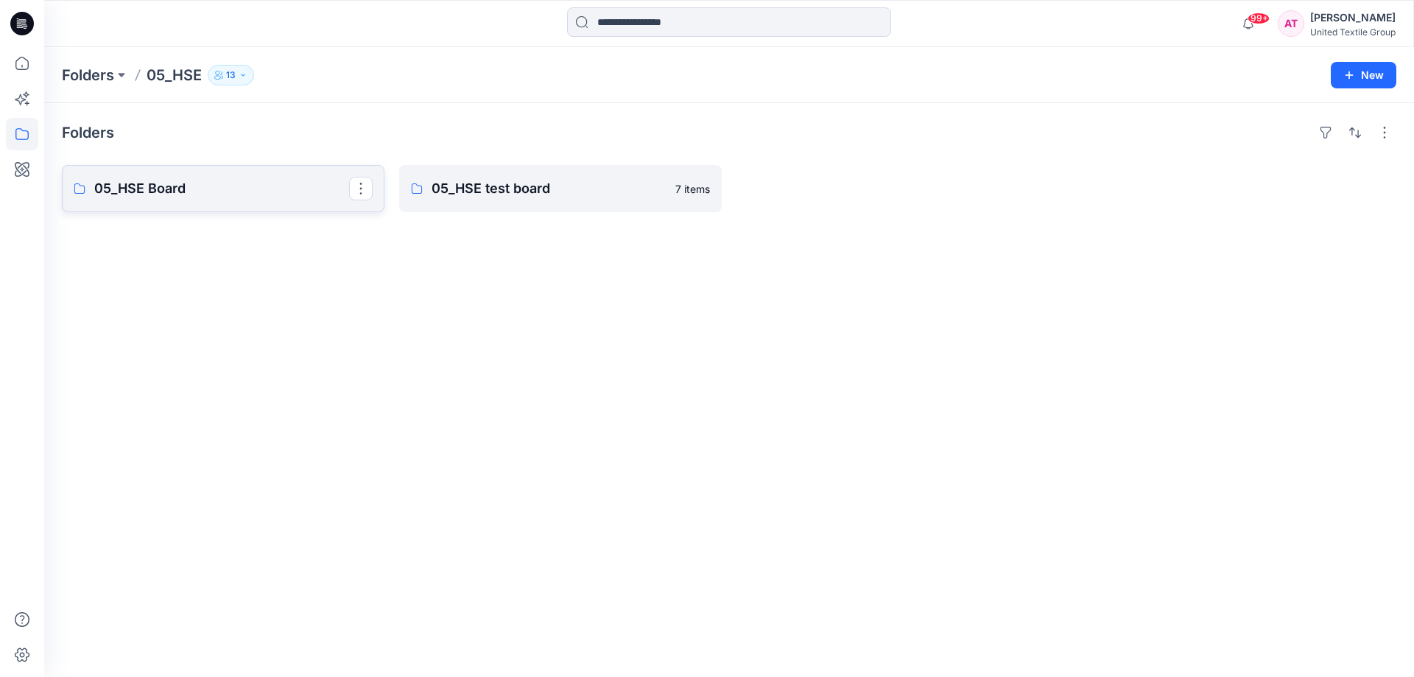
click at [272, 193] on p "05_HSE Board" at bounding box center [221, 188] width 255 height 21
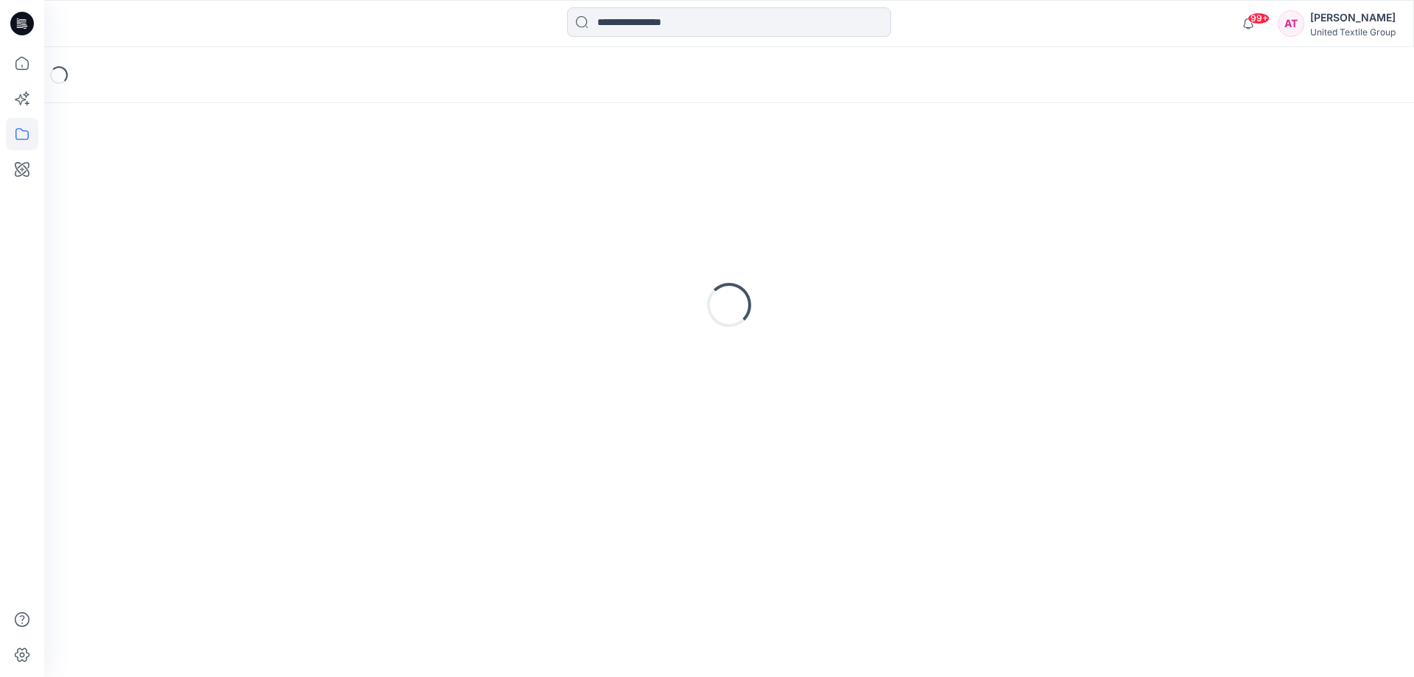
click at [272, 193] on div "Loading..." at bounding box center [729, 305] width 1334 height 368
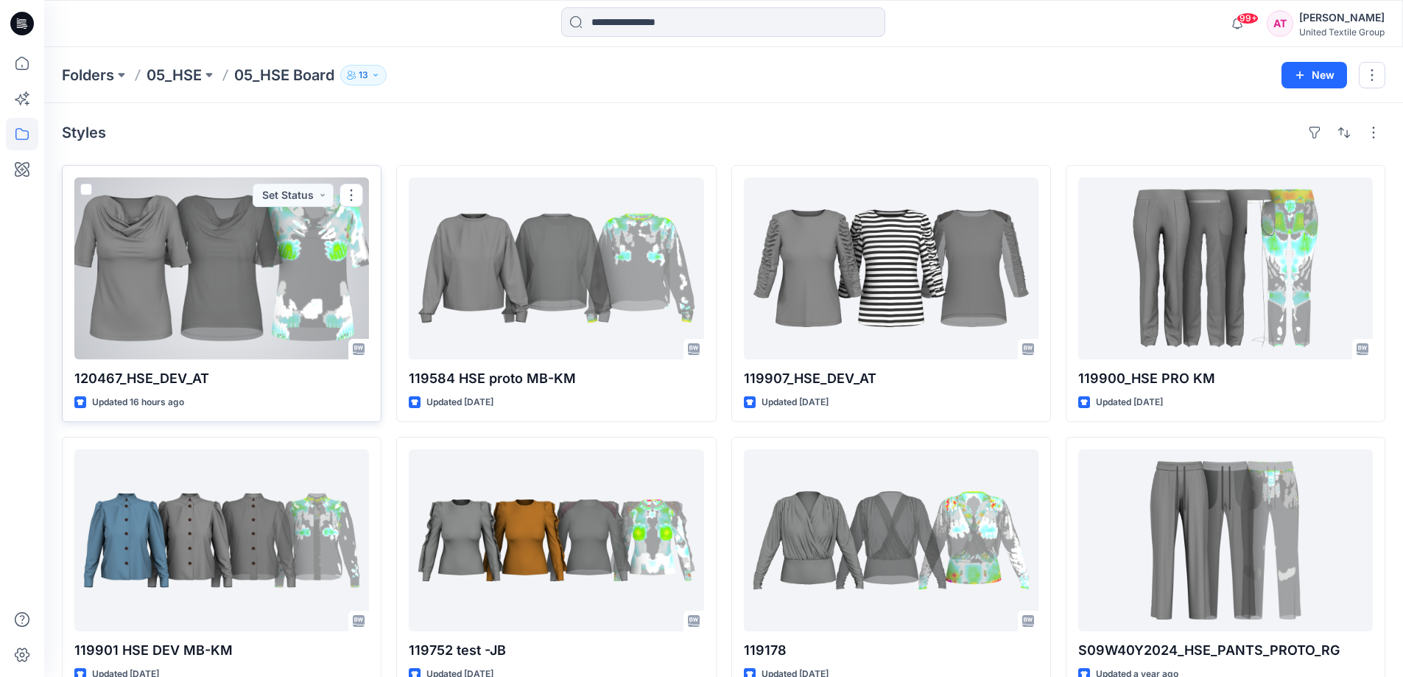
click at [244, 286] on div at bounding box center [221, 268] width 295 height 182
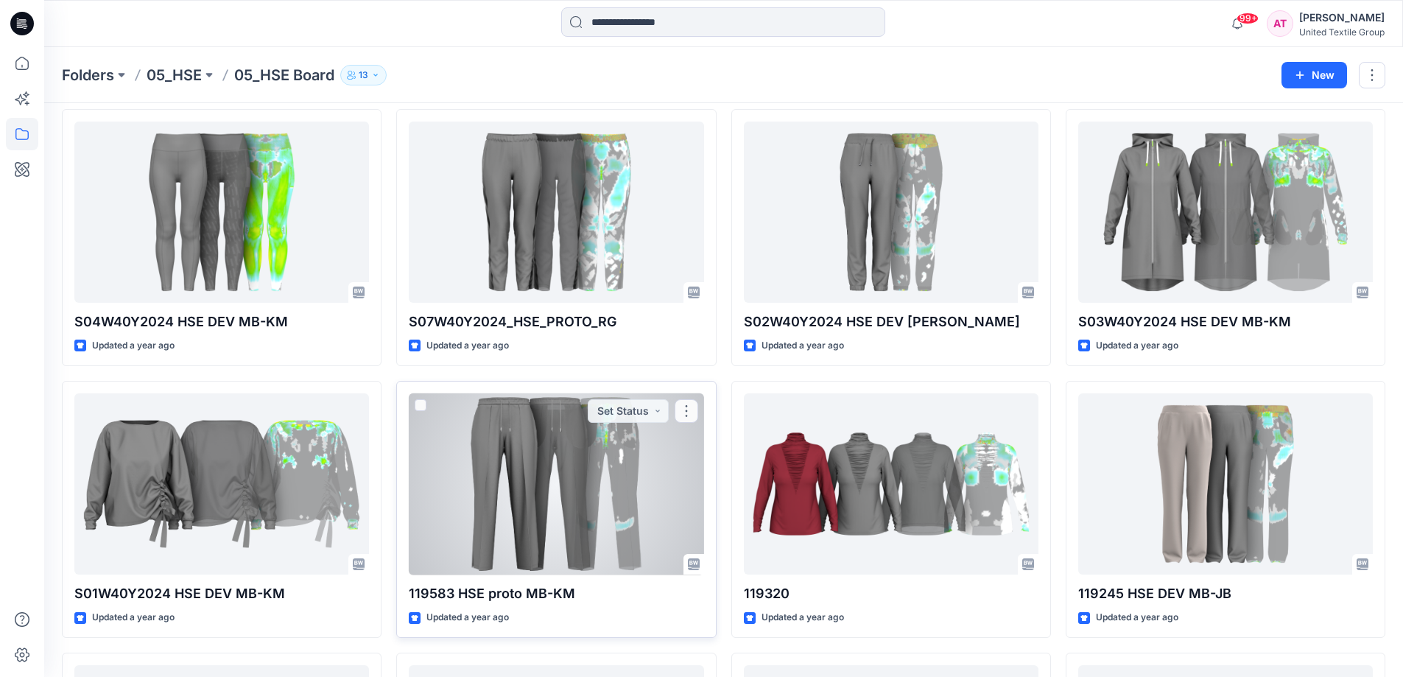
scroll to position [663, 0]
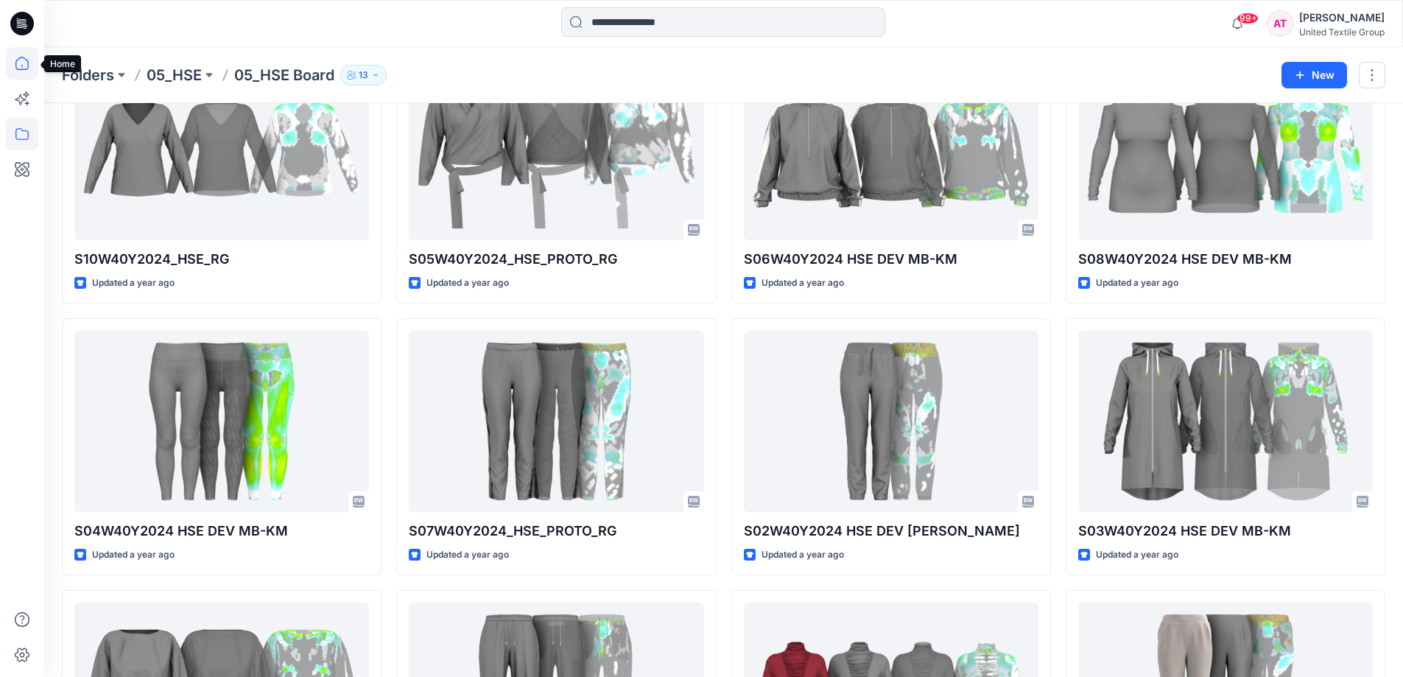
click at [27, 65] on icon at bounding box center [22, 63] width 32 height 32
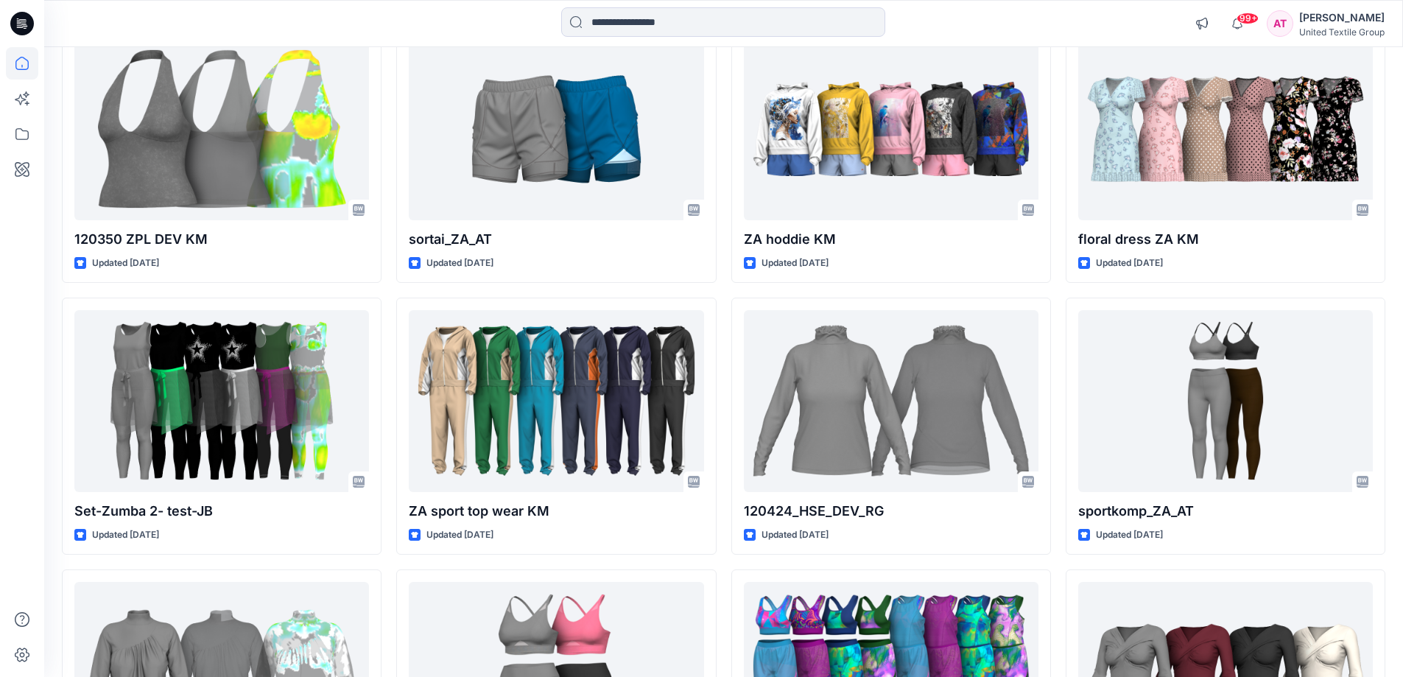
scroll to position [6552, 0]
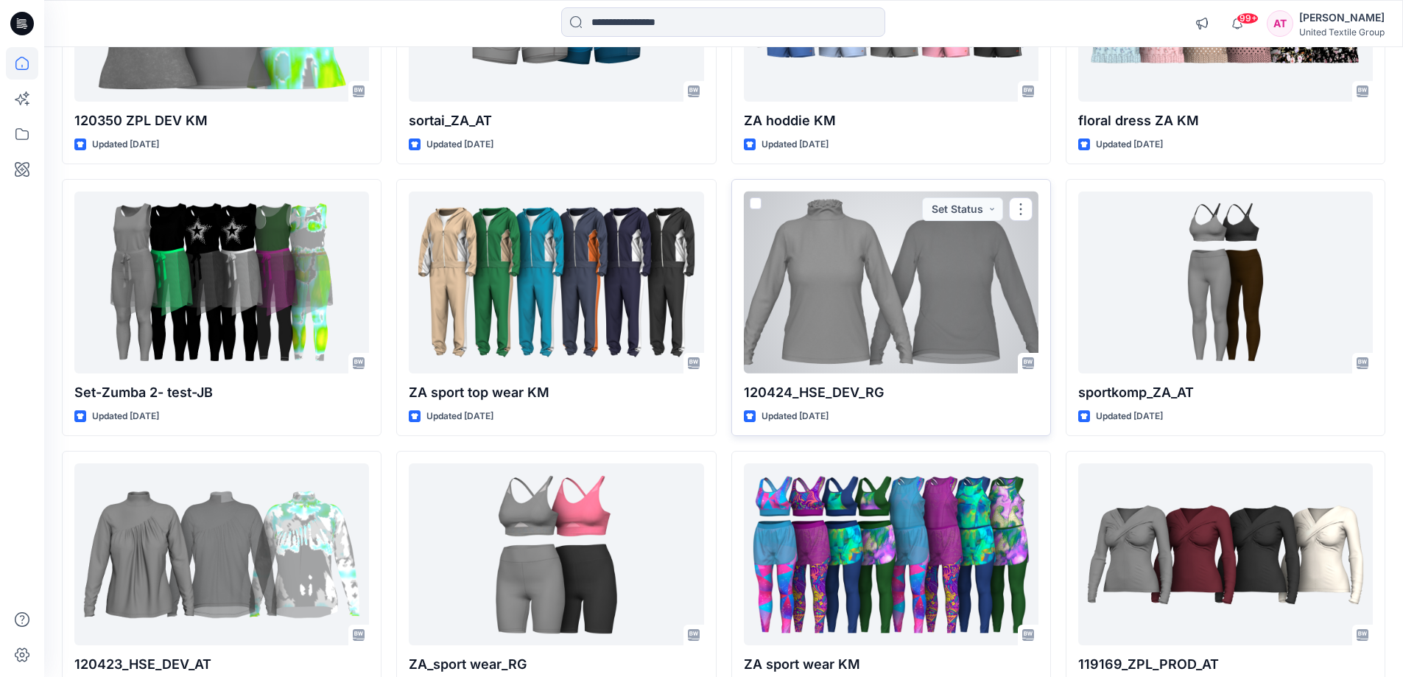
click at [926, 285] on div at bounding box center [891, 282] width 295 height 182
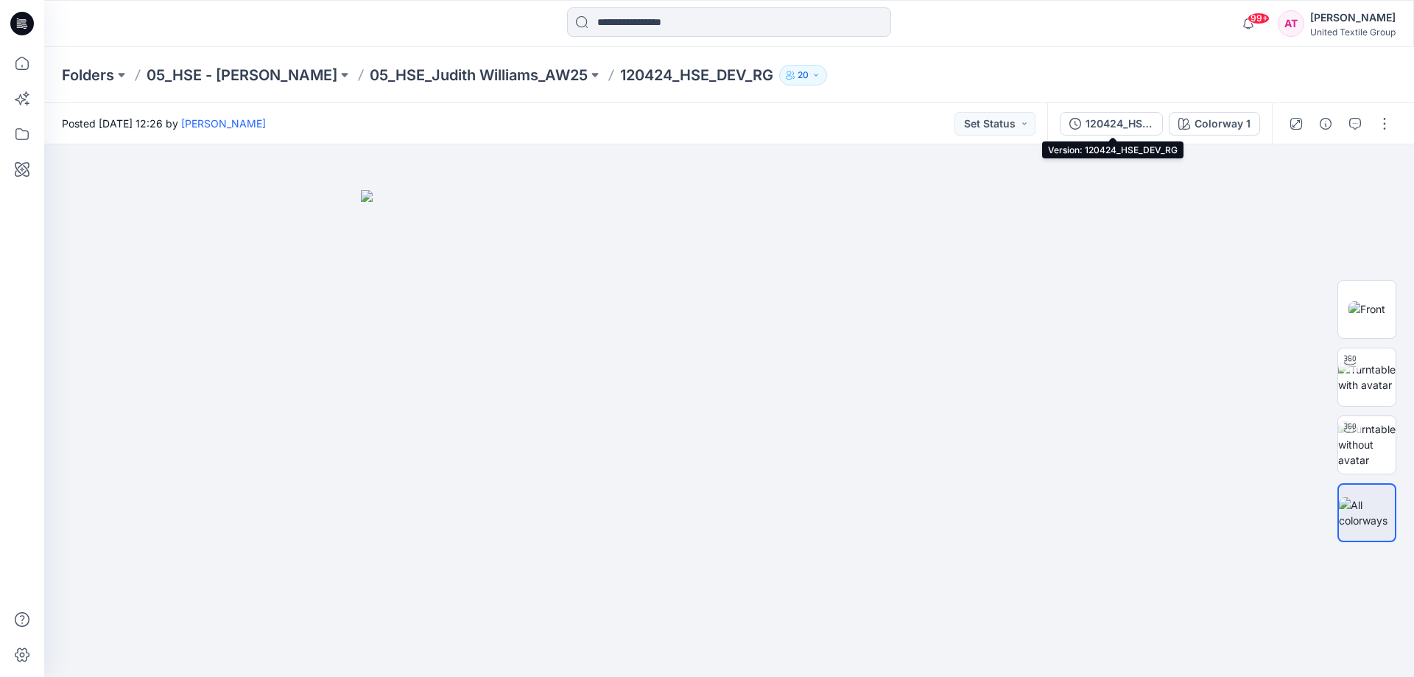
click at [1136, 117] on div "120424_HSE_DEV_RG" at bounding box center [1119, 124] width 68 height 16
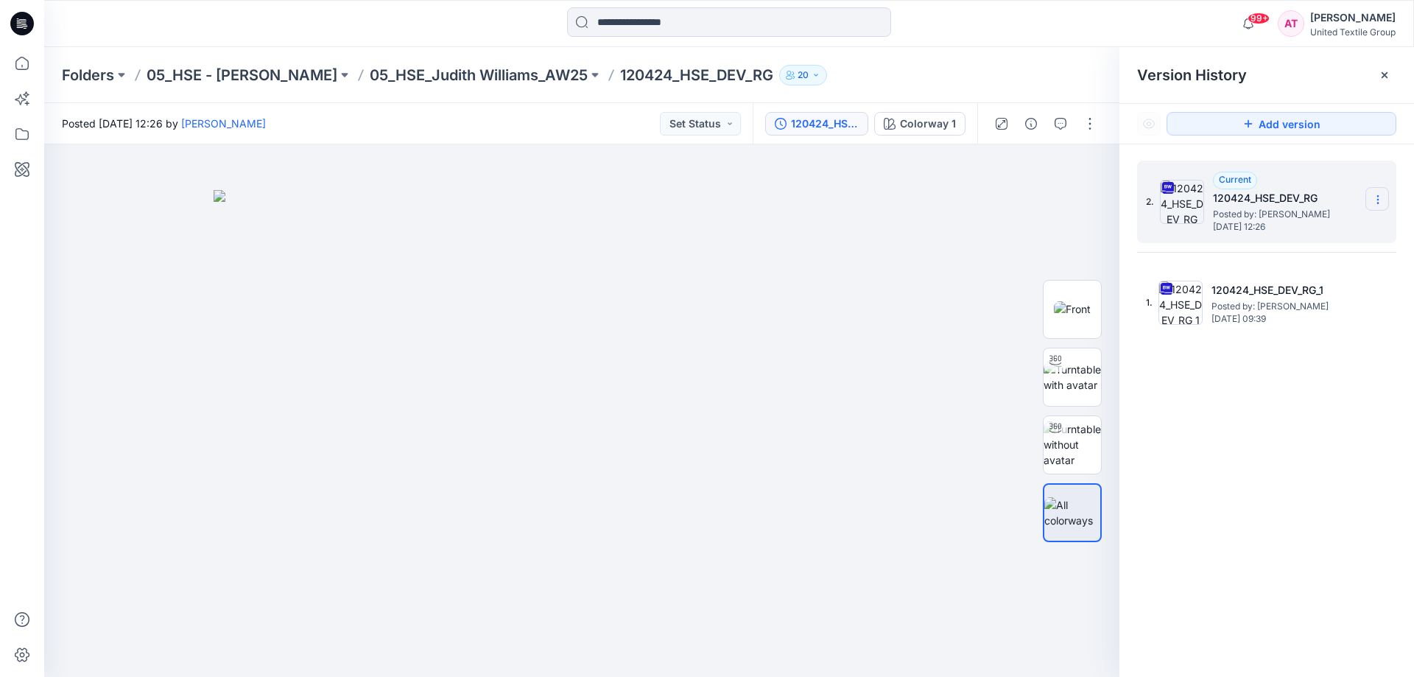
click at [1372, 194] on icon at bounding box center [1378, 200] width 12 height 12
click at [1315, 222] on span "Download Source BW File" at bounding box center [1304, 228] width 124 height 18
click at [27, 60] on icon at bounding box center [21, 63] width 13 height 13
